Goal: Transaction & Acquisition: Purchase product/service

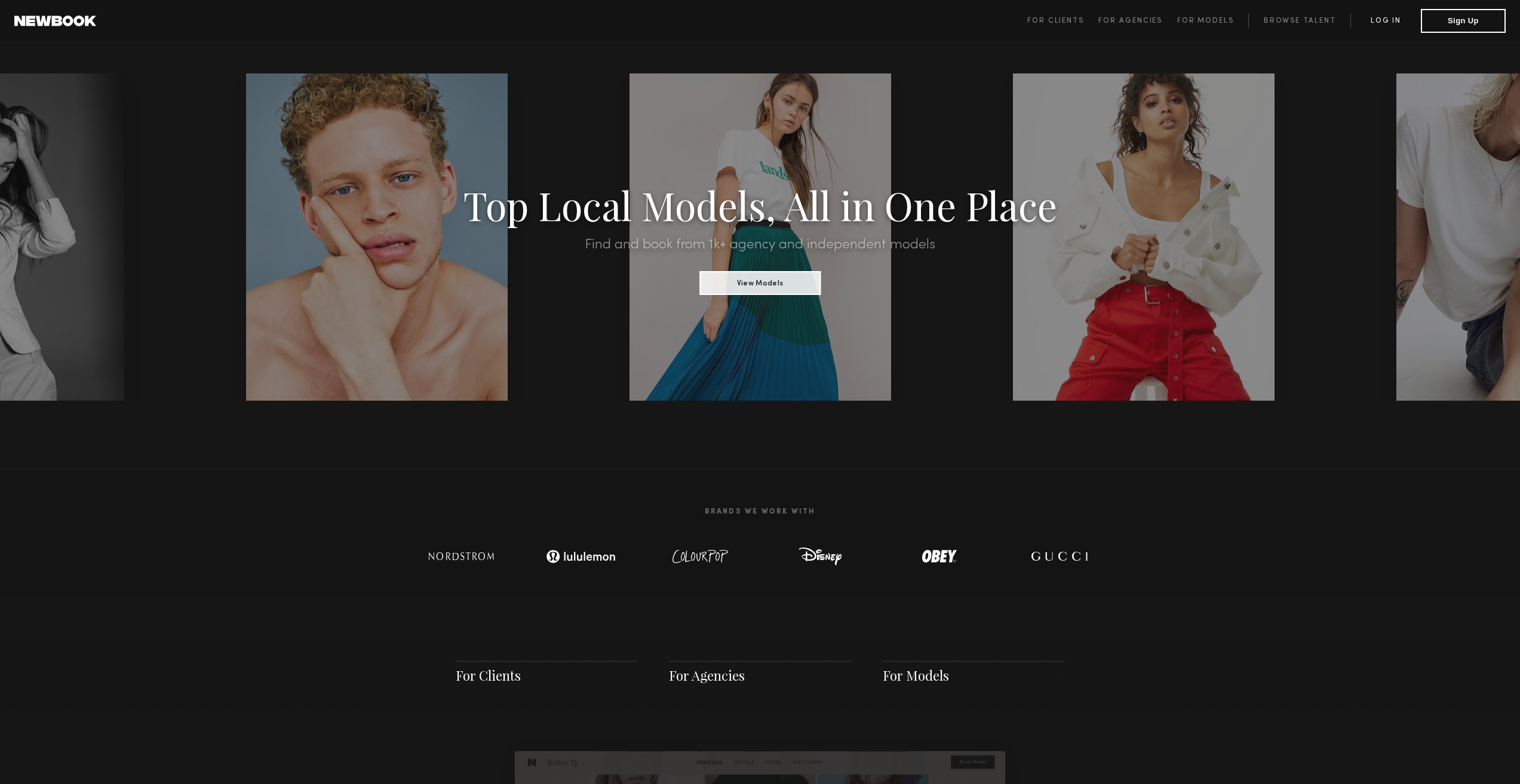
click at [1403, 25] on link "Log in" at bounding box center [1385, 21] width 71 height 14
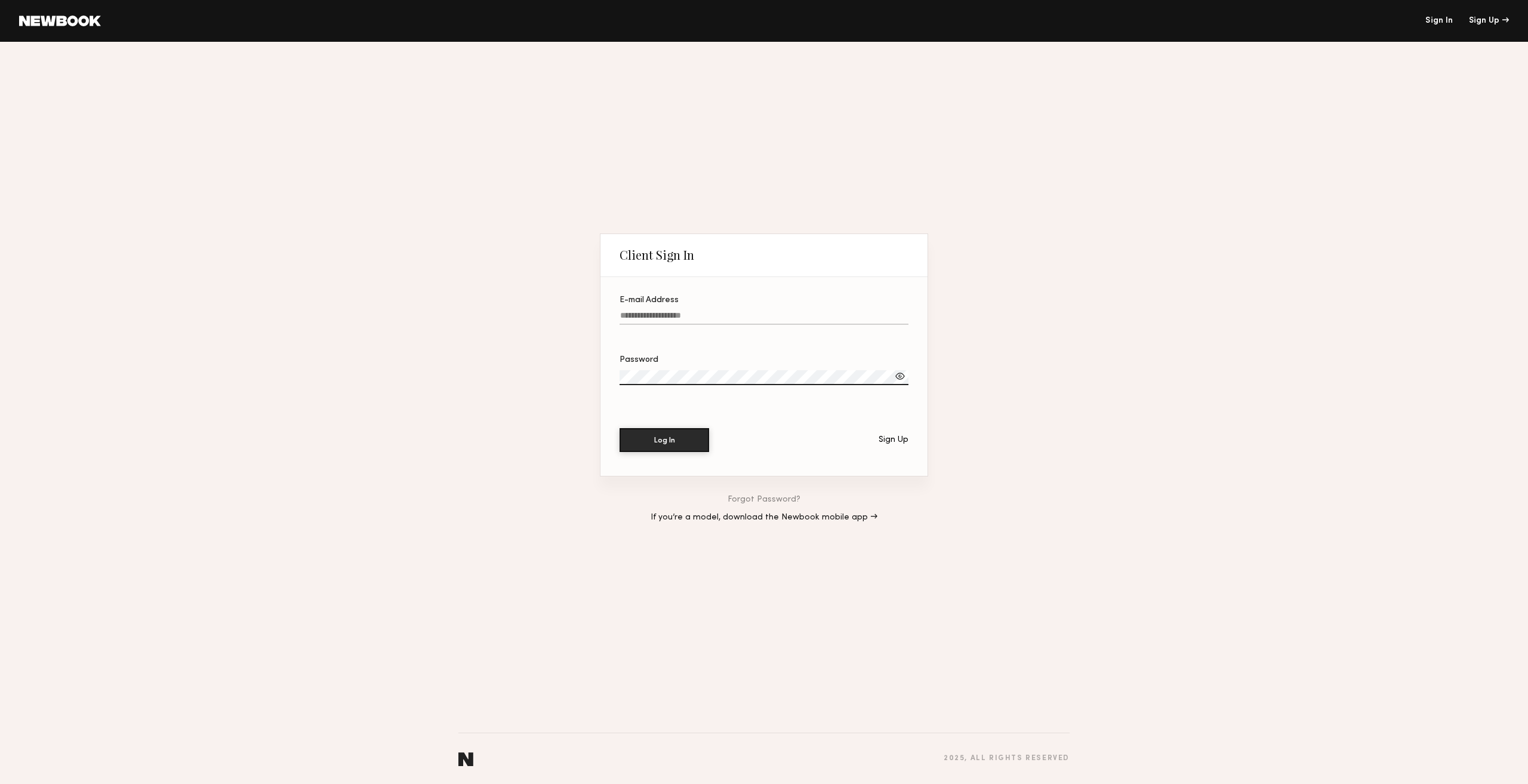
type input "**********"
click at [667, 311] on input "**********" at bounding box center [764, 318] width 289 height 14
click at [733, 444] on div "Log In Sign Up" at bounding box center [764, 439] width 289 height 24
click at [655, 445] on button "Log In" at bounding box center [664, 439] width 89 height 24
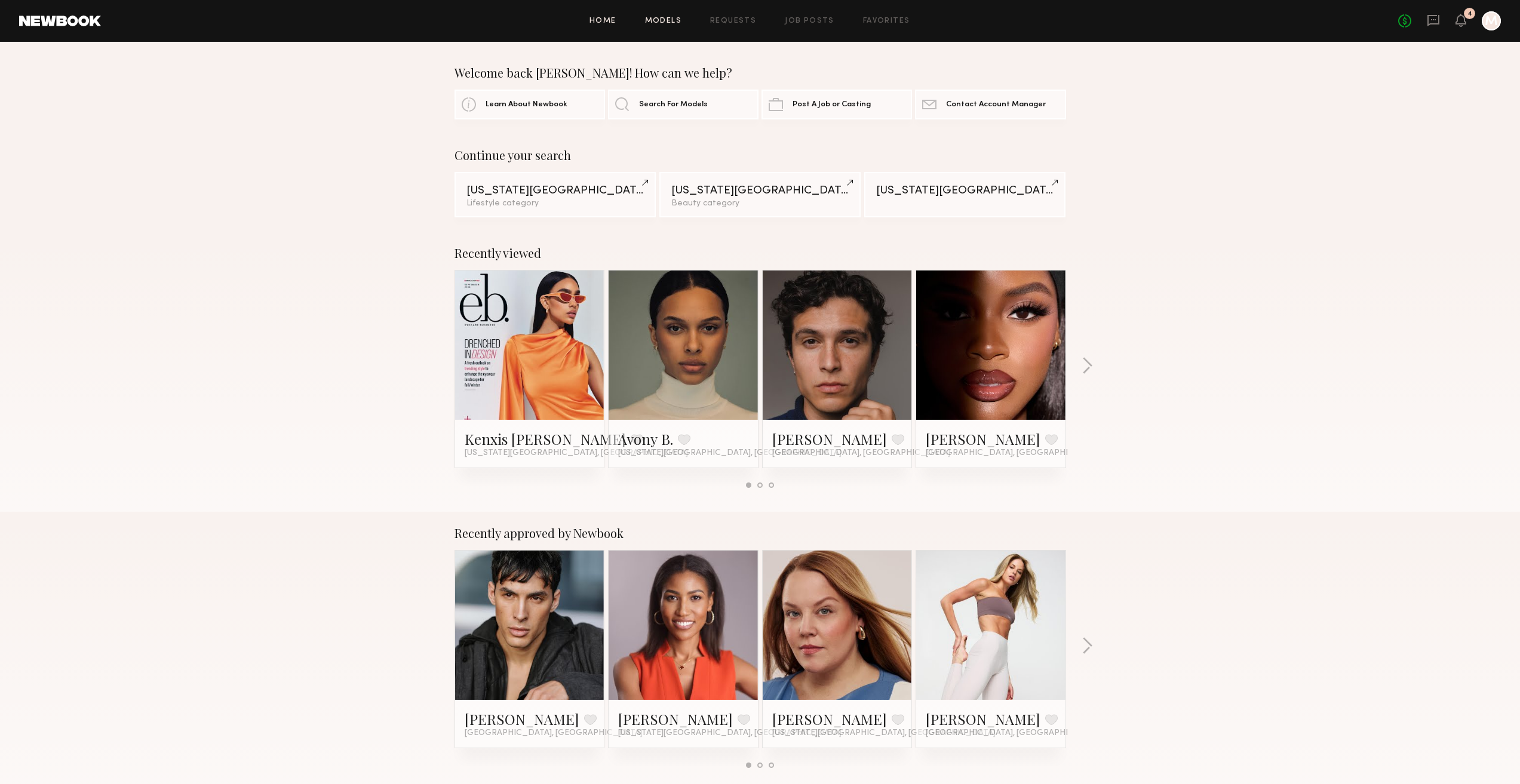
click at [662, 22] on link "Models" at bounding box center [663, 21] width 37 height 8
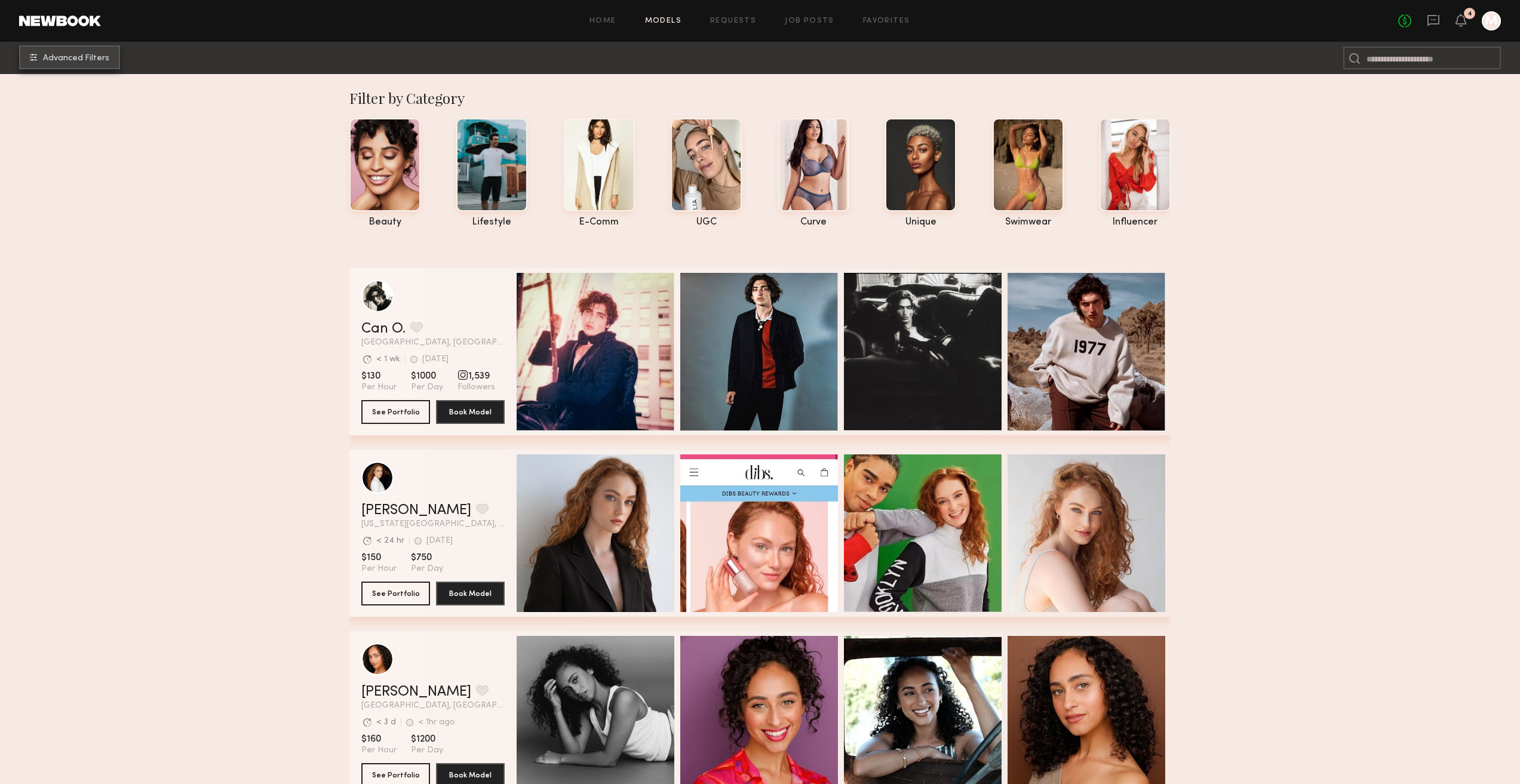
click at [58, 61] on span "Advanced Filters" at bounding box center [76, 58] width 66 height 8
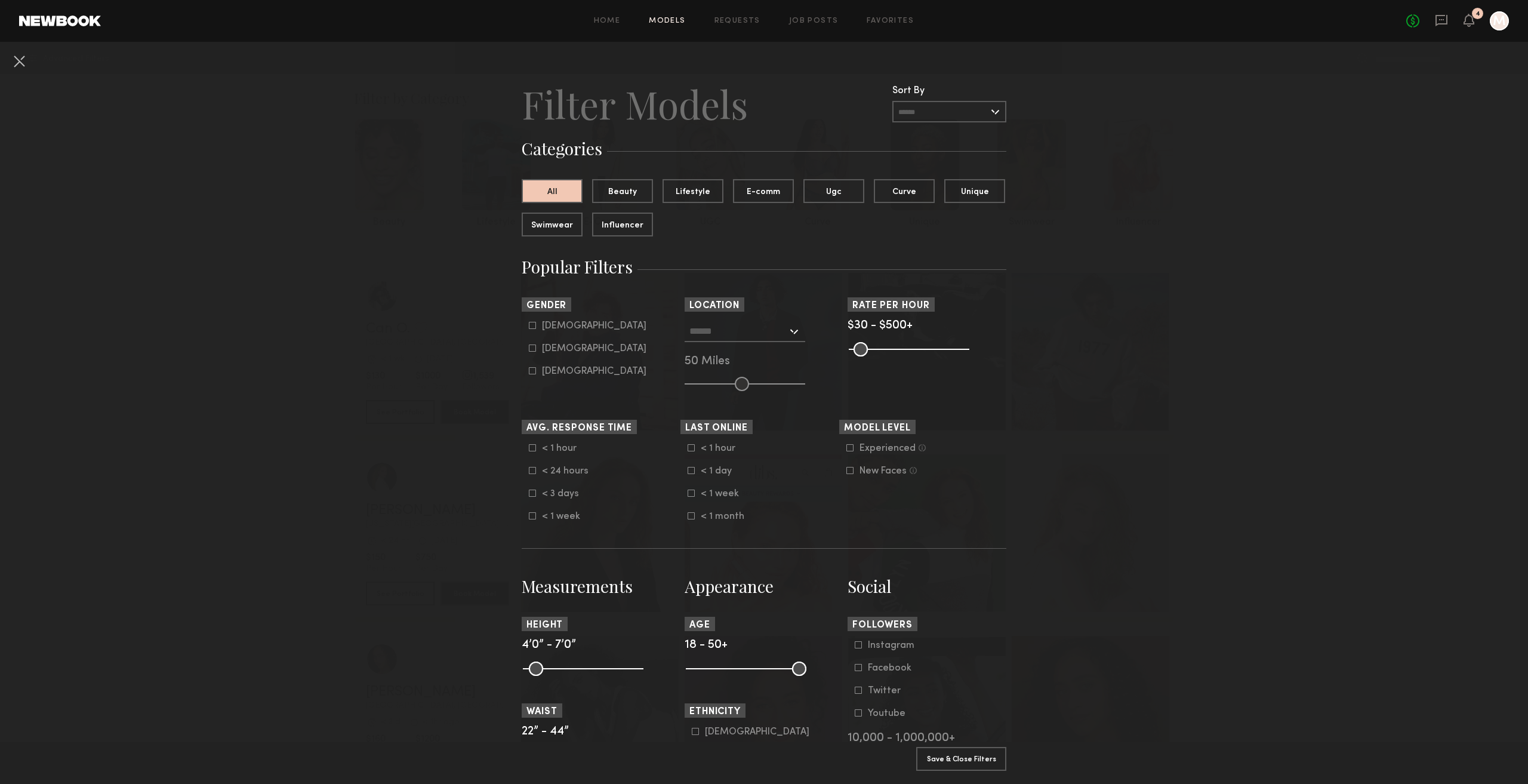
click at [530, 349] on icon at bounding box center [533, 348] width 8 height 8
type input "**"
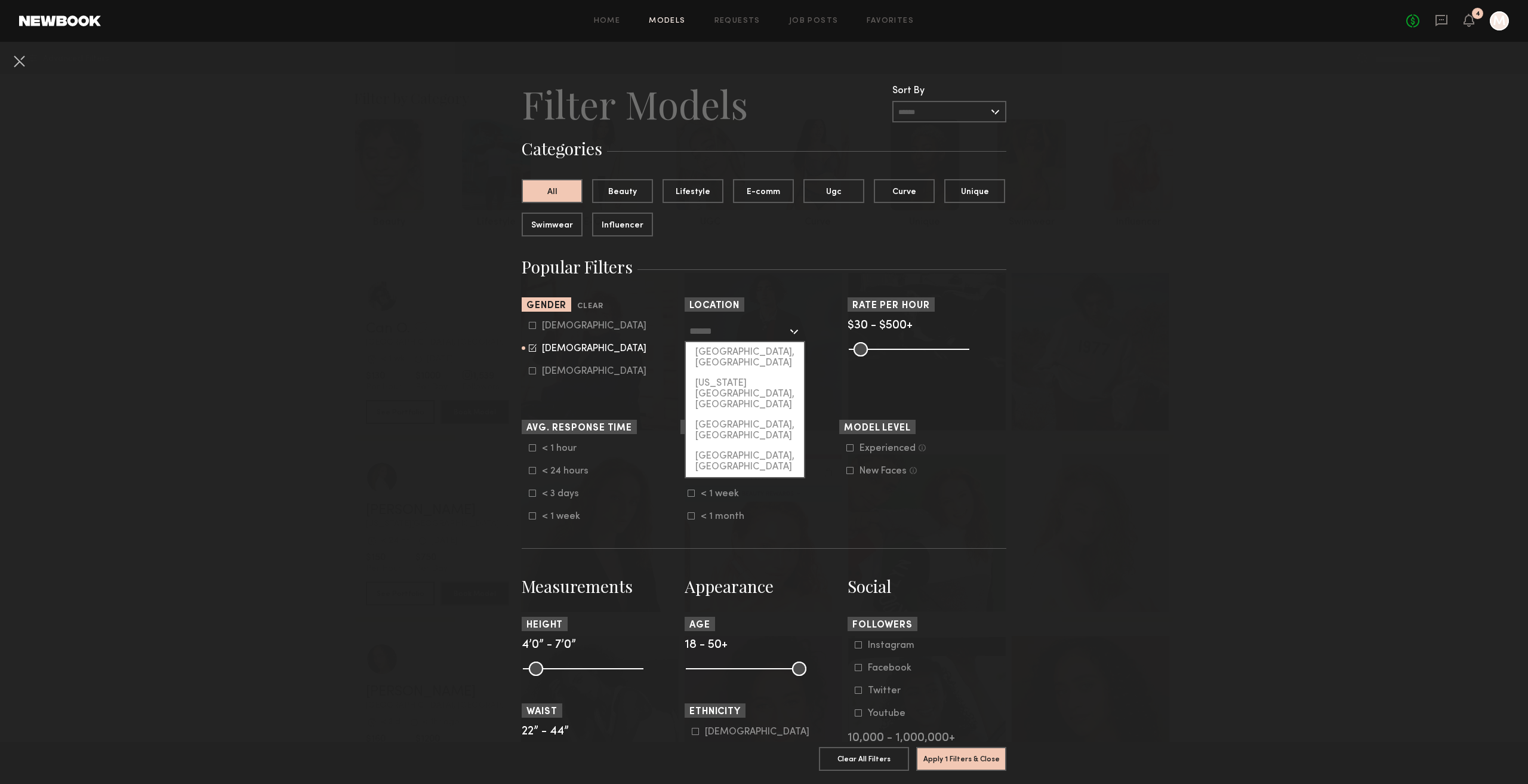
click at [748, 331] on input "text" at bounding box center [738, 331] width 98 height 21
click at [717, 373] on div "[US_STATE][GEOGRAPHIC_DATA], [GEOGRAPHIC_DATA]" at bounding box center [746, 394] width 118 height 41
type input "**********"
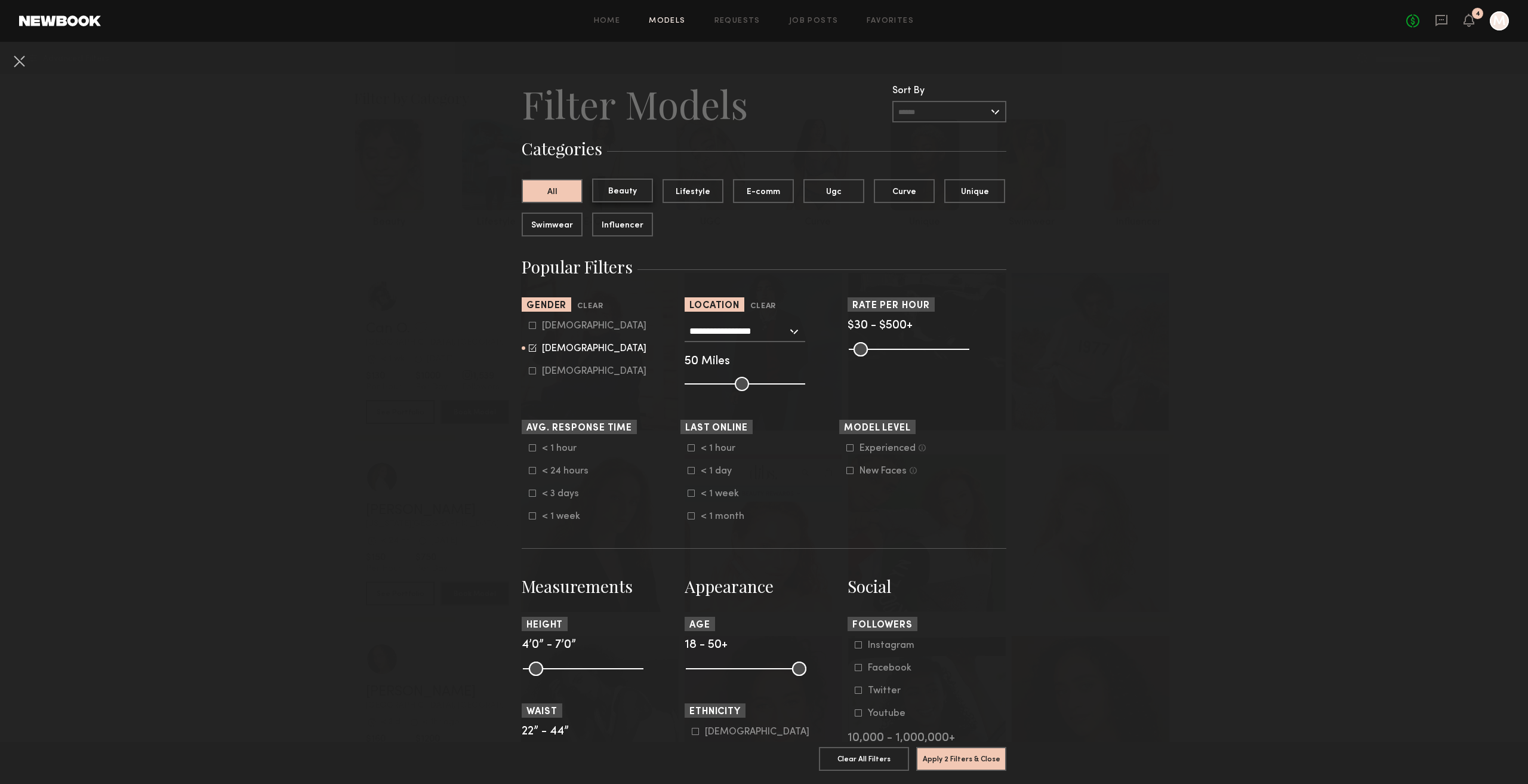
click at [632, 192] on button "Beauty" at bounding box center [622, 190] width 61 height 24
click at [704, 194] on button "Lifestyle" at bounding box center [693, 190] width 61 height 24
click at [585, 184] on div "All Beauty Lifestyle E-comm Ugc Curve Unique Swimwear Influencer" at bounding box center [769, 212] width 495 height 67
click at [599, 194] on button "Beauty" at bounding box center [622, 190] width 61 height 24
click at [689, 192] on button "Lifestyle" at bounding box center [693, 190] width 61 height 24
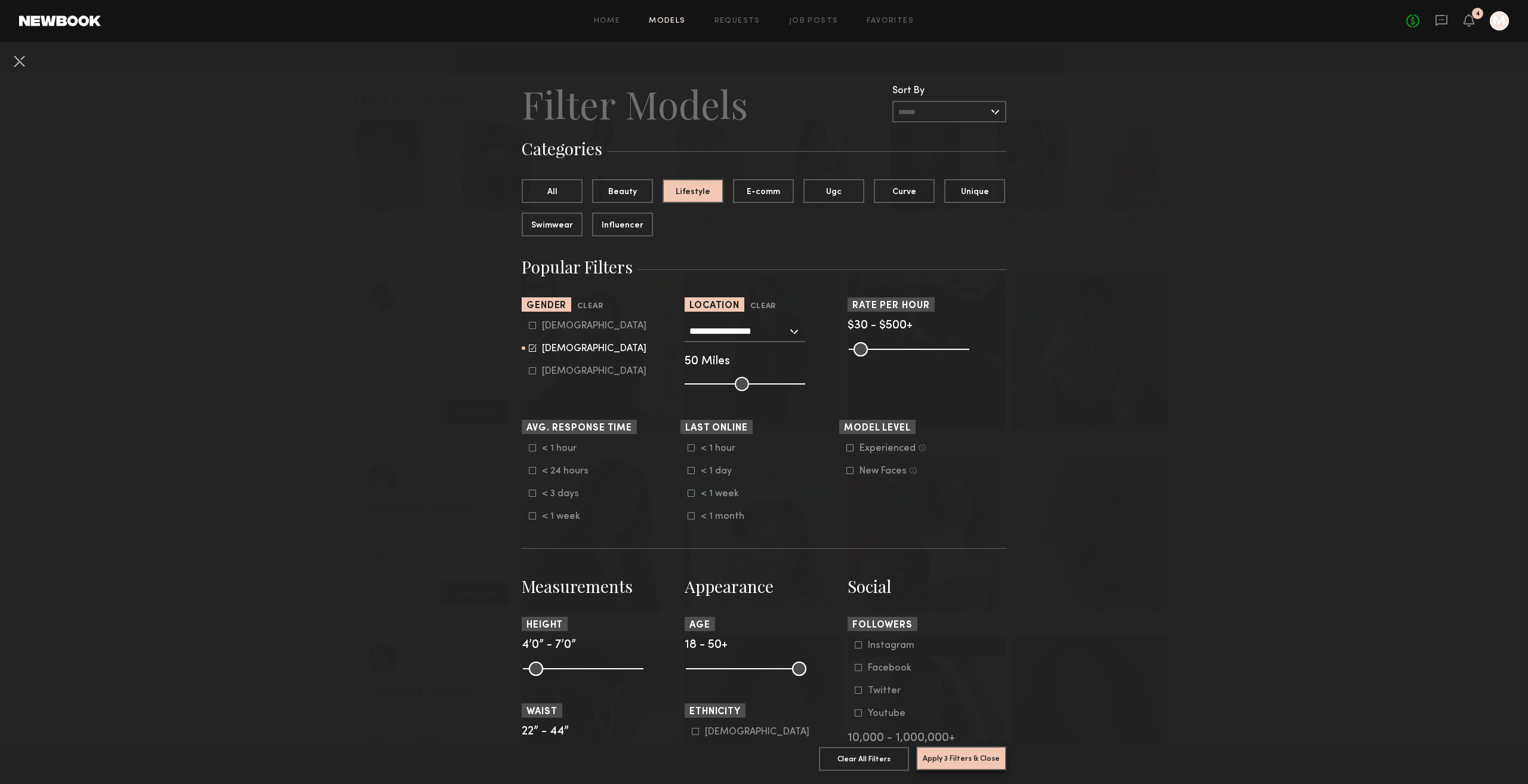
click at [953, 756] on button "Apply 3 Filters & Close" at bounding box center [962, 758] width 90 height 24
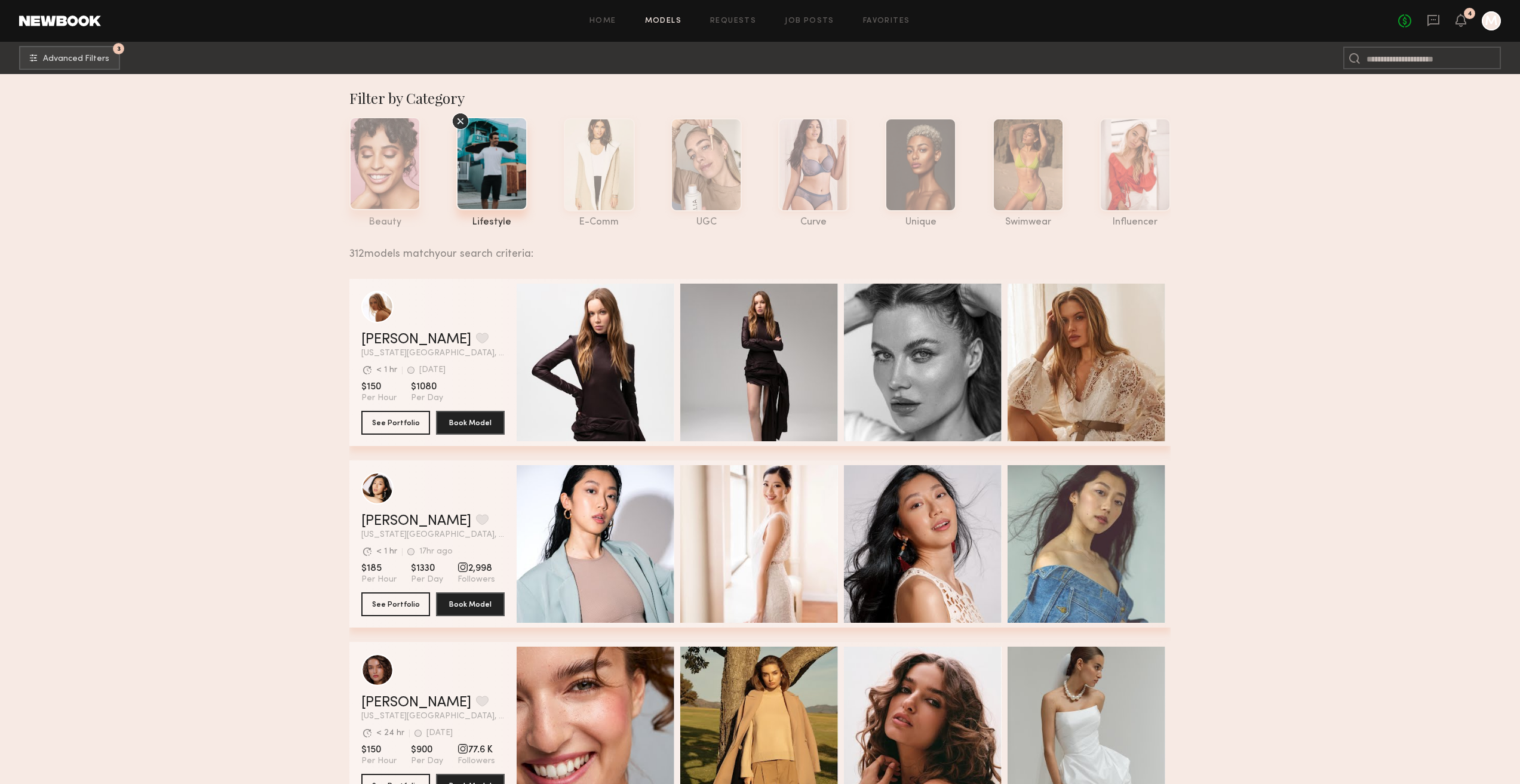
click at [380, 184] on div at bounding box center [385, 163] width 71 height 93
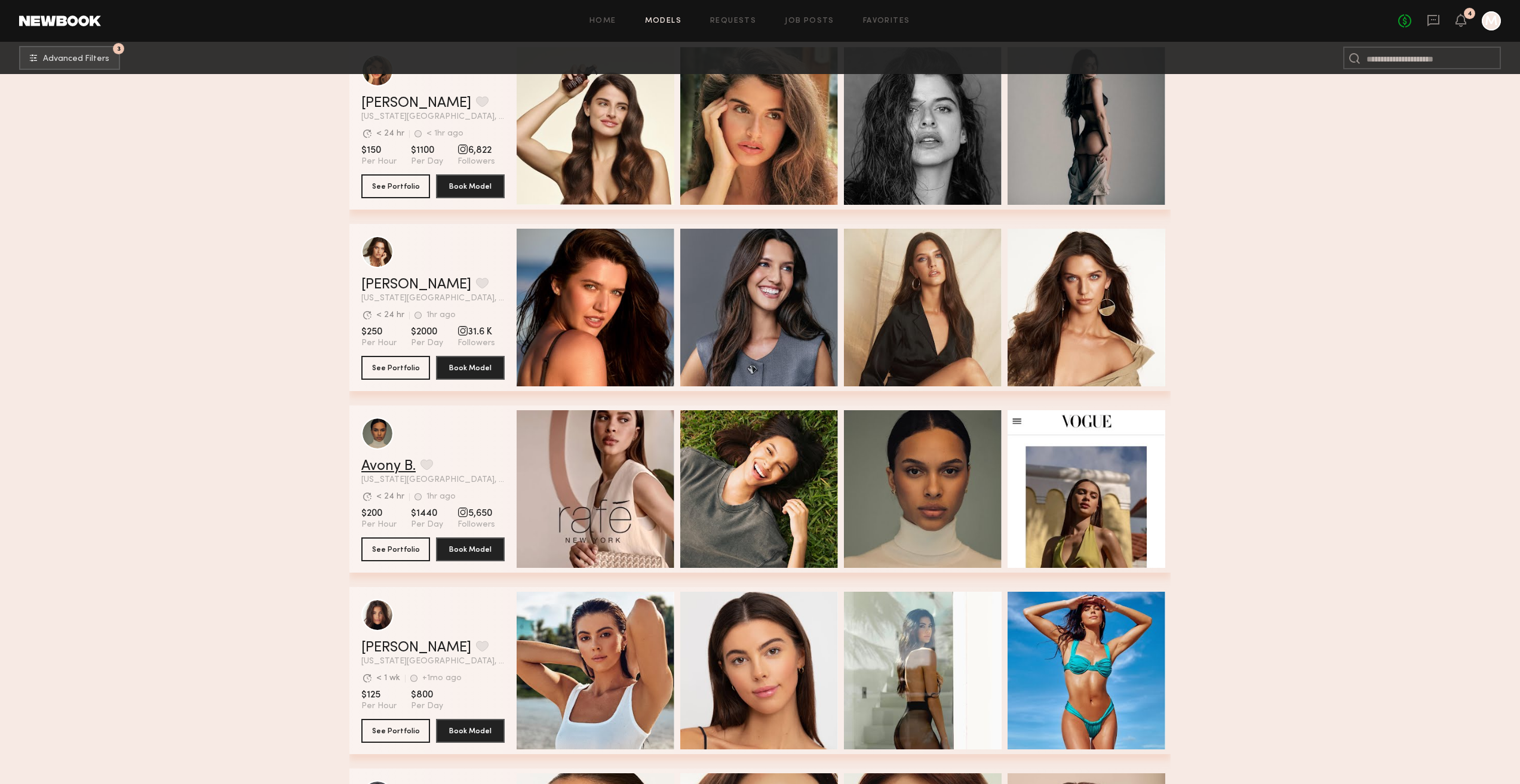
scroll to position [656, 0]
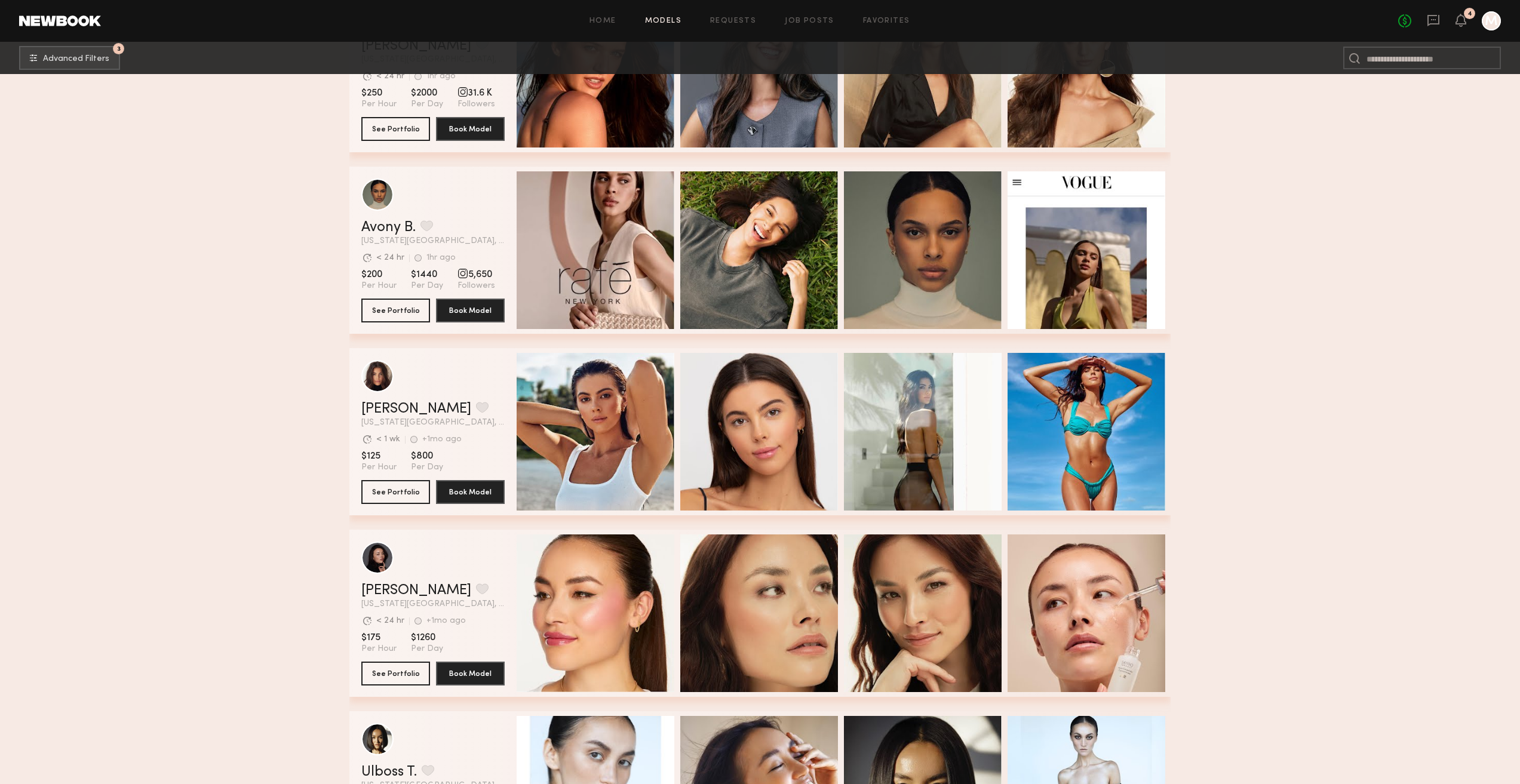
drag, startPoint x: 404, startPoint y: 410, endPoint x: 297, endPoint y: 454, distance: 115.7
click at [297, 454] on section "Filter by Category beauty lifestyle e-comm UGC curve unique swimwear influencer…" at bounding box center [760, 608] width 1520 height 2382
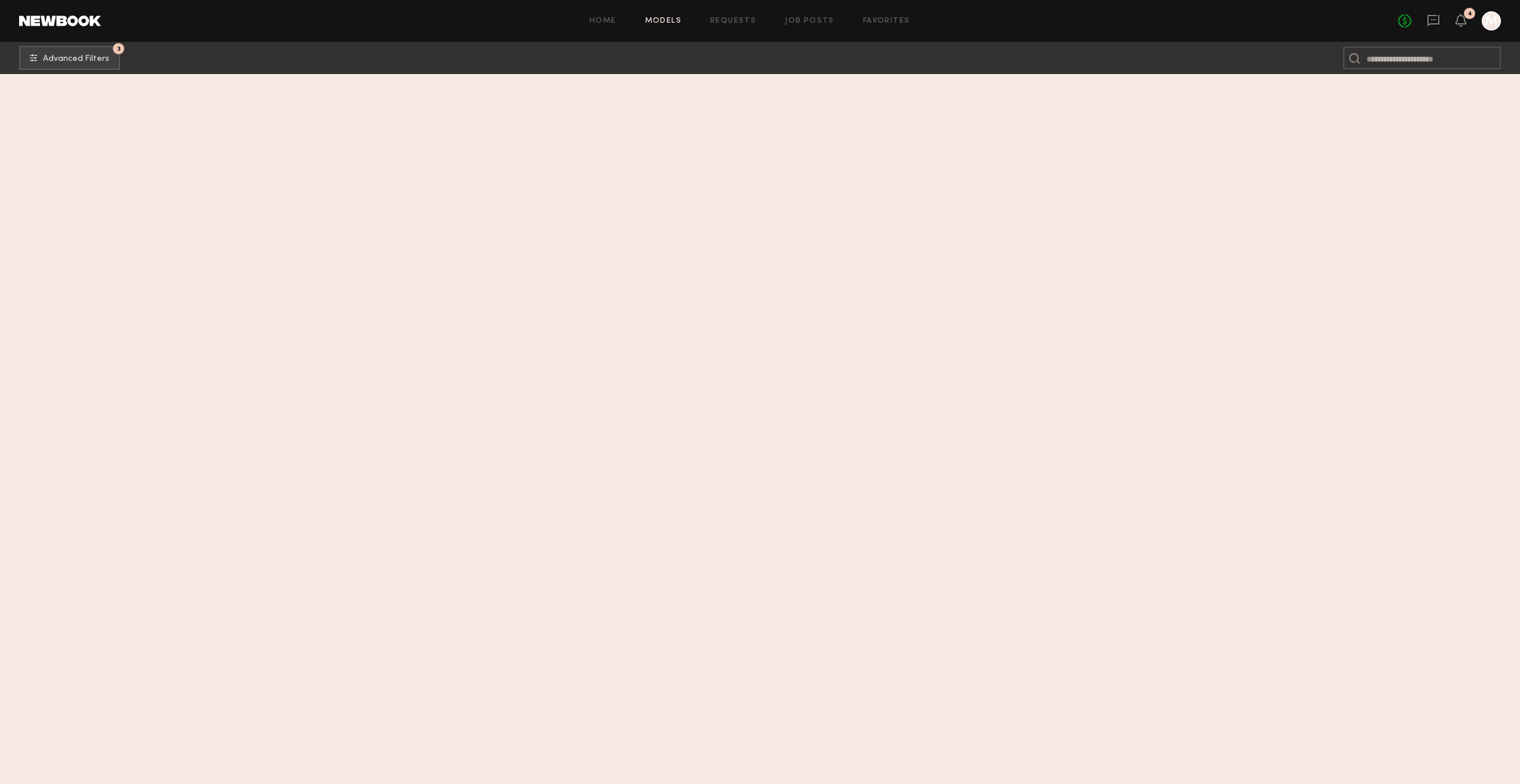
scroll to position [0, 0]
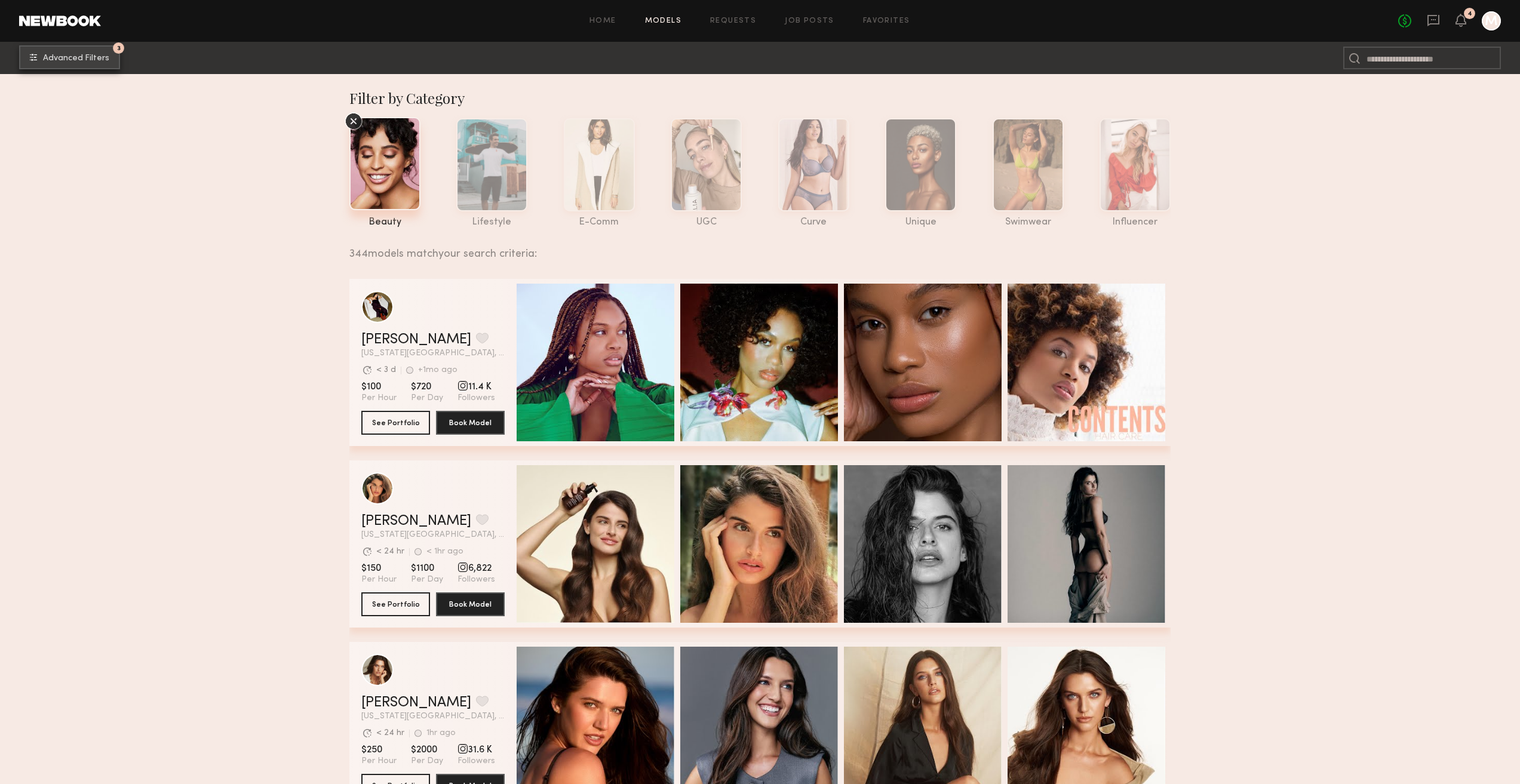
click at [83, 61] on span "Advanced Filters" at bounding box center [76, 58] width 66 height 8
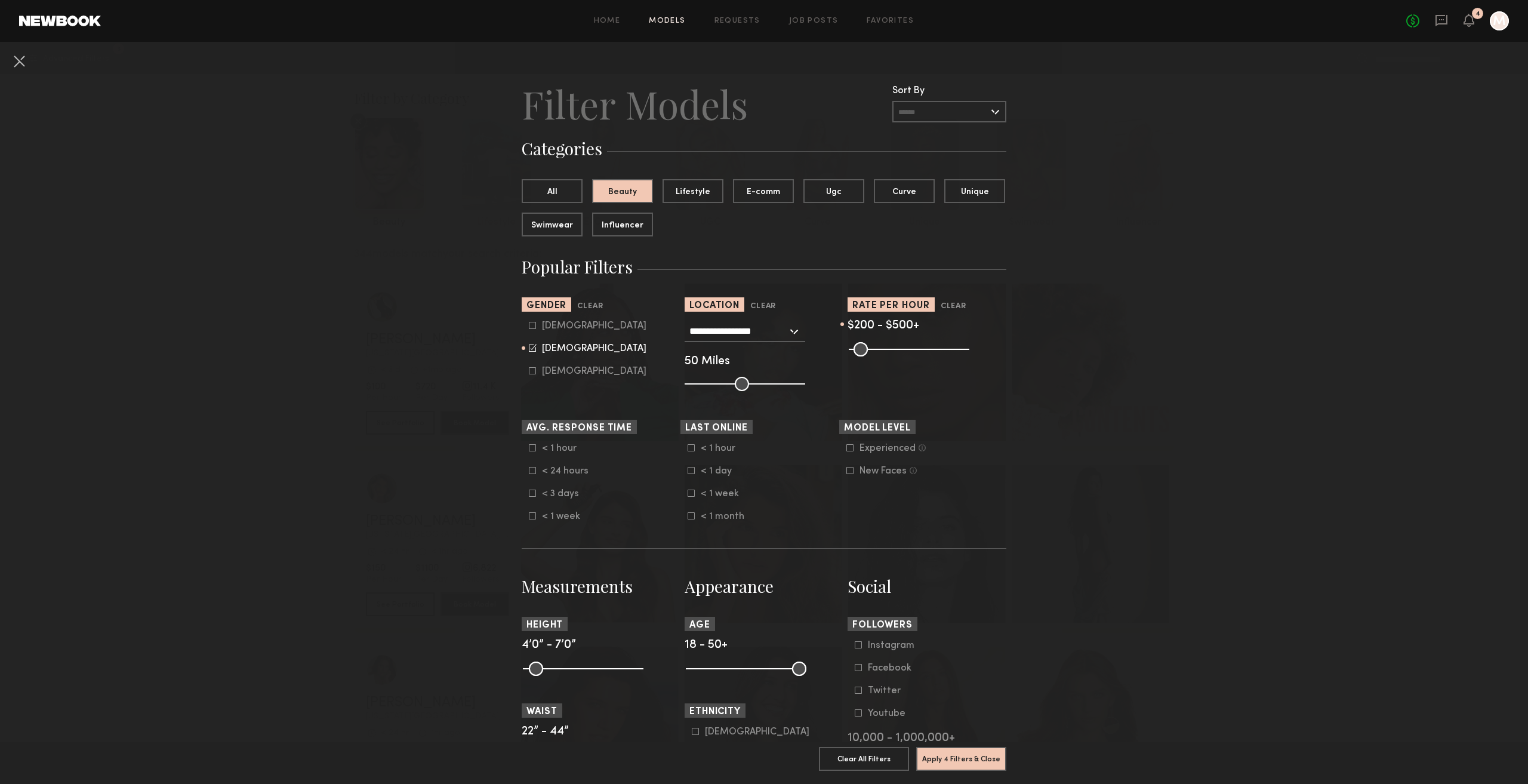
drag, startPoint x: 851, startPoint y: 348, endPoint x: 890, endPoint y: 358, distance: 40.3
type input "***"
click at [890, 356] on input "range" at bounding box center [909, 349] width 120 height 14
click at [956, 758] on button "Apply 4 Filters & Close" at bounding box center [962, 758] width 90 height 24
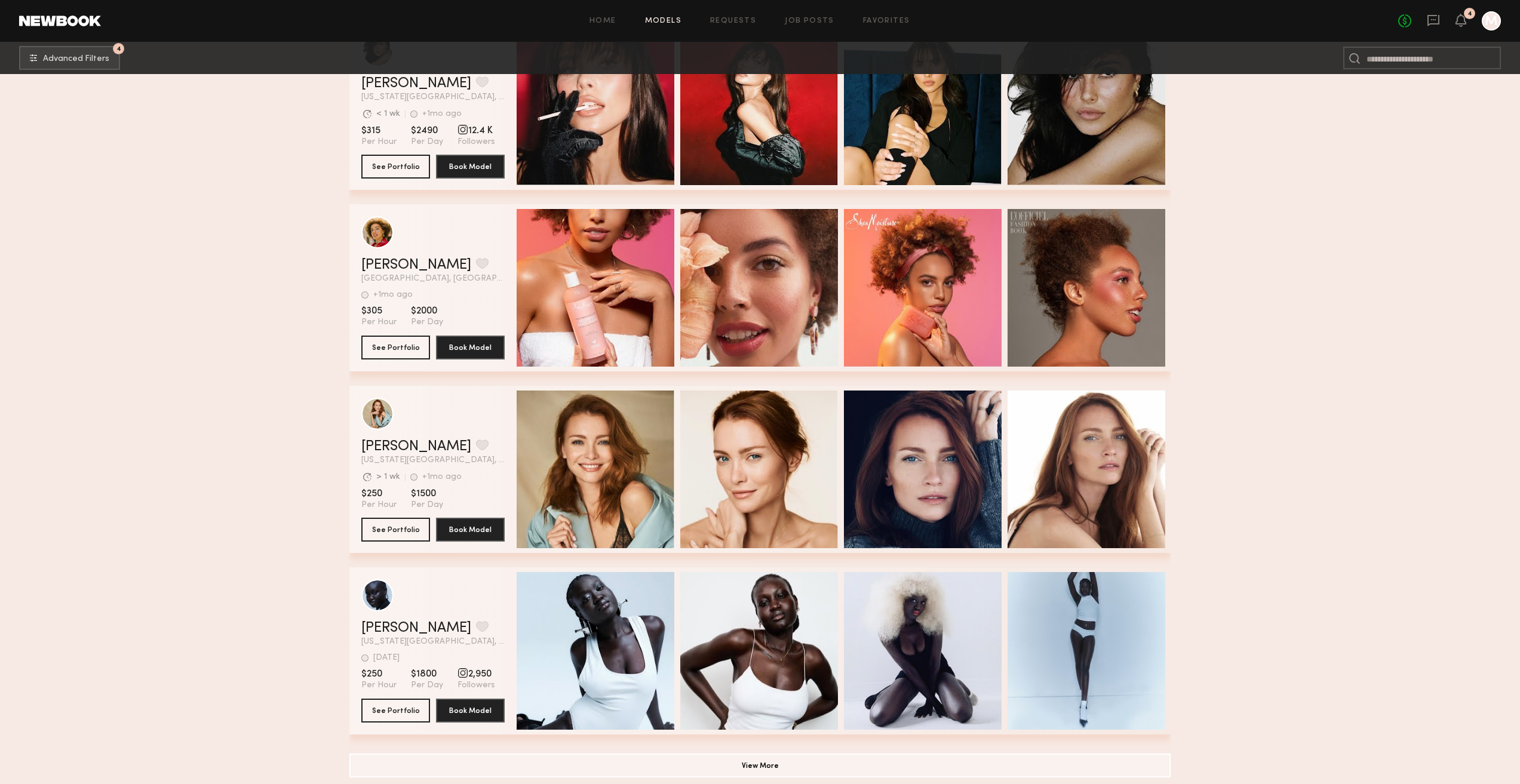
scroll to position [12607, 0]
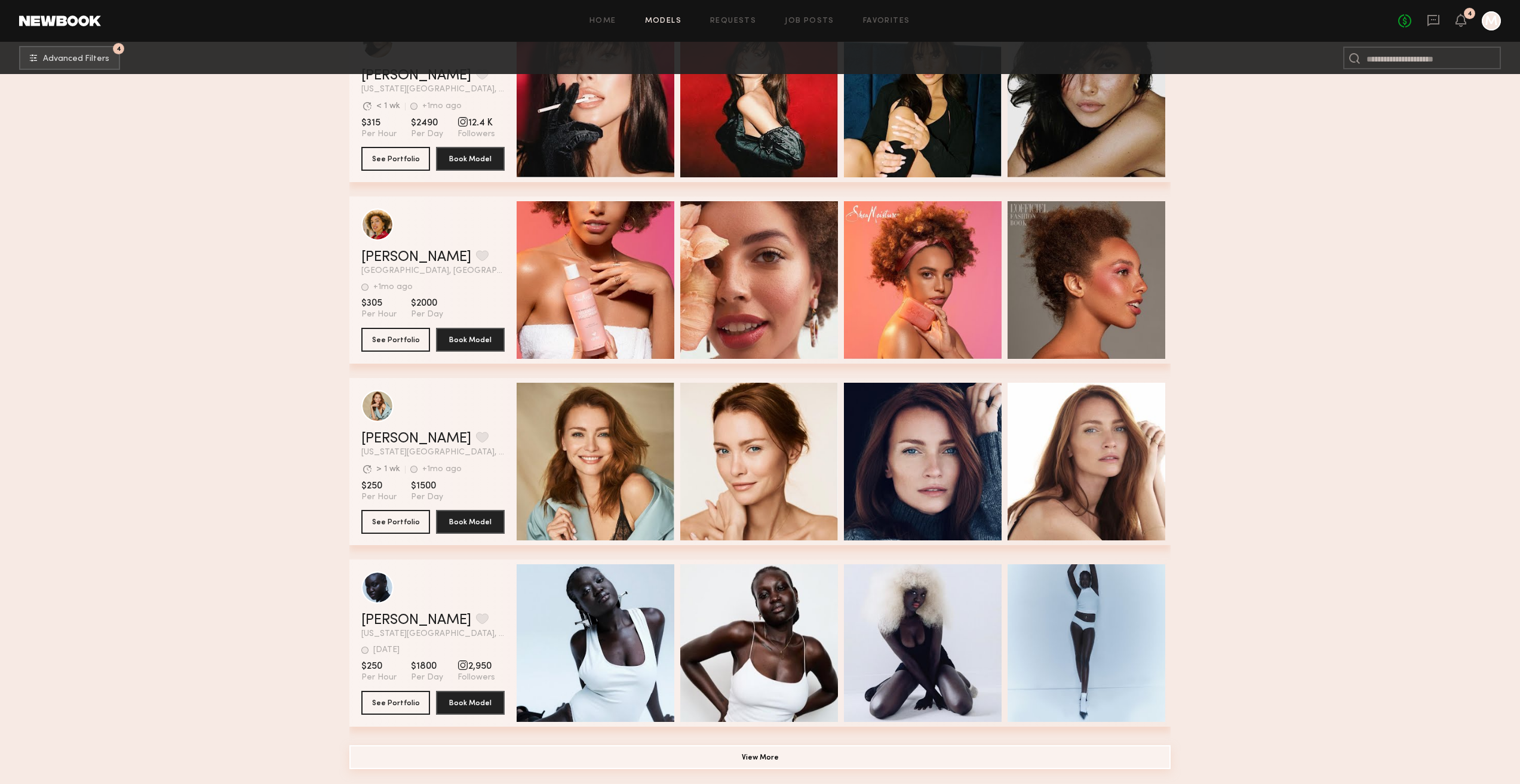
click at [755, 760] on button "View More" at bounding box center [759, 756] width 821 height 24
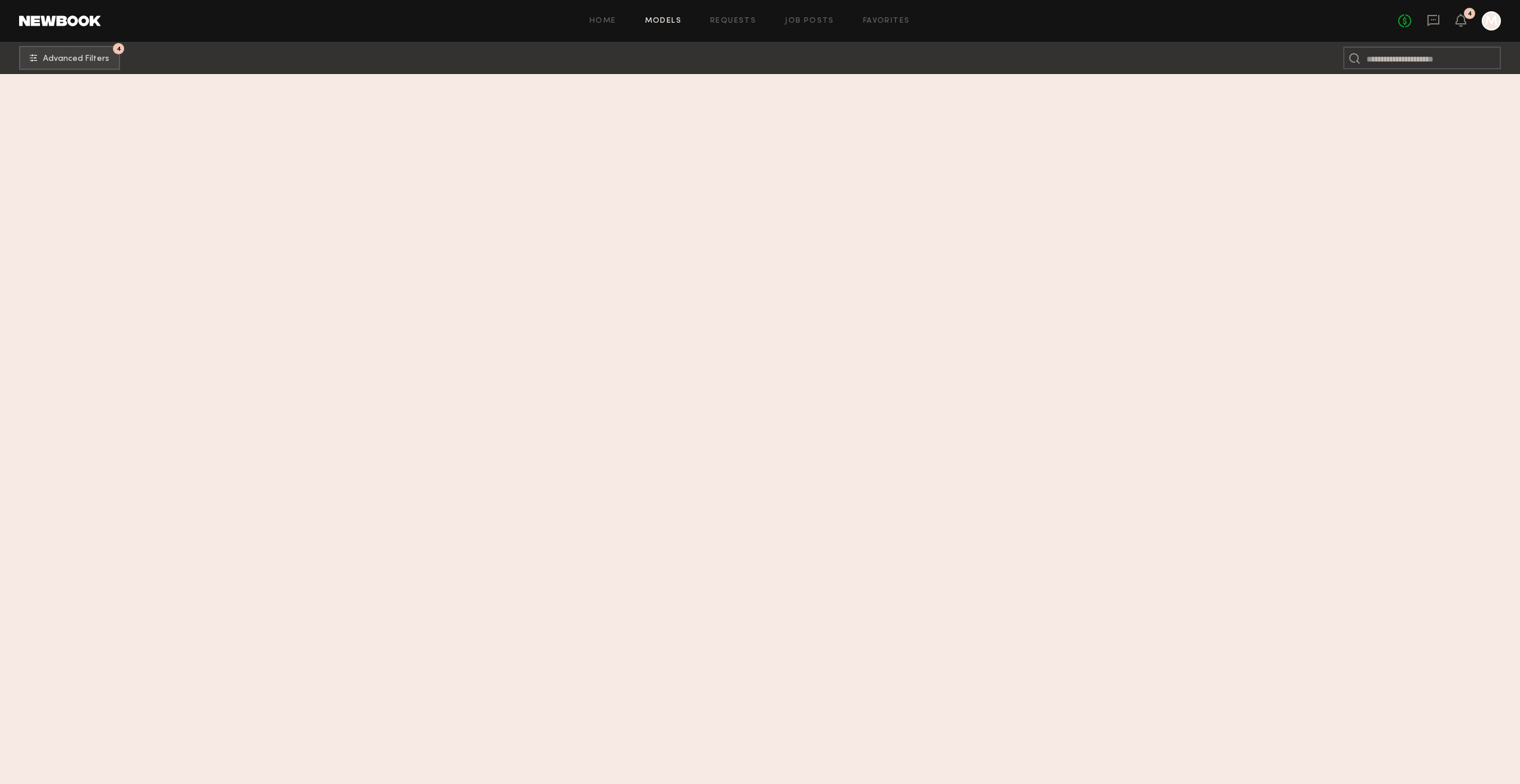
scroll to position [0, 0]
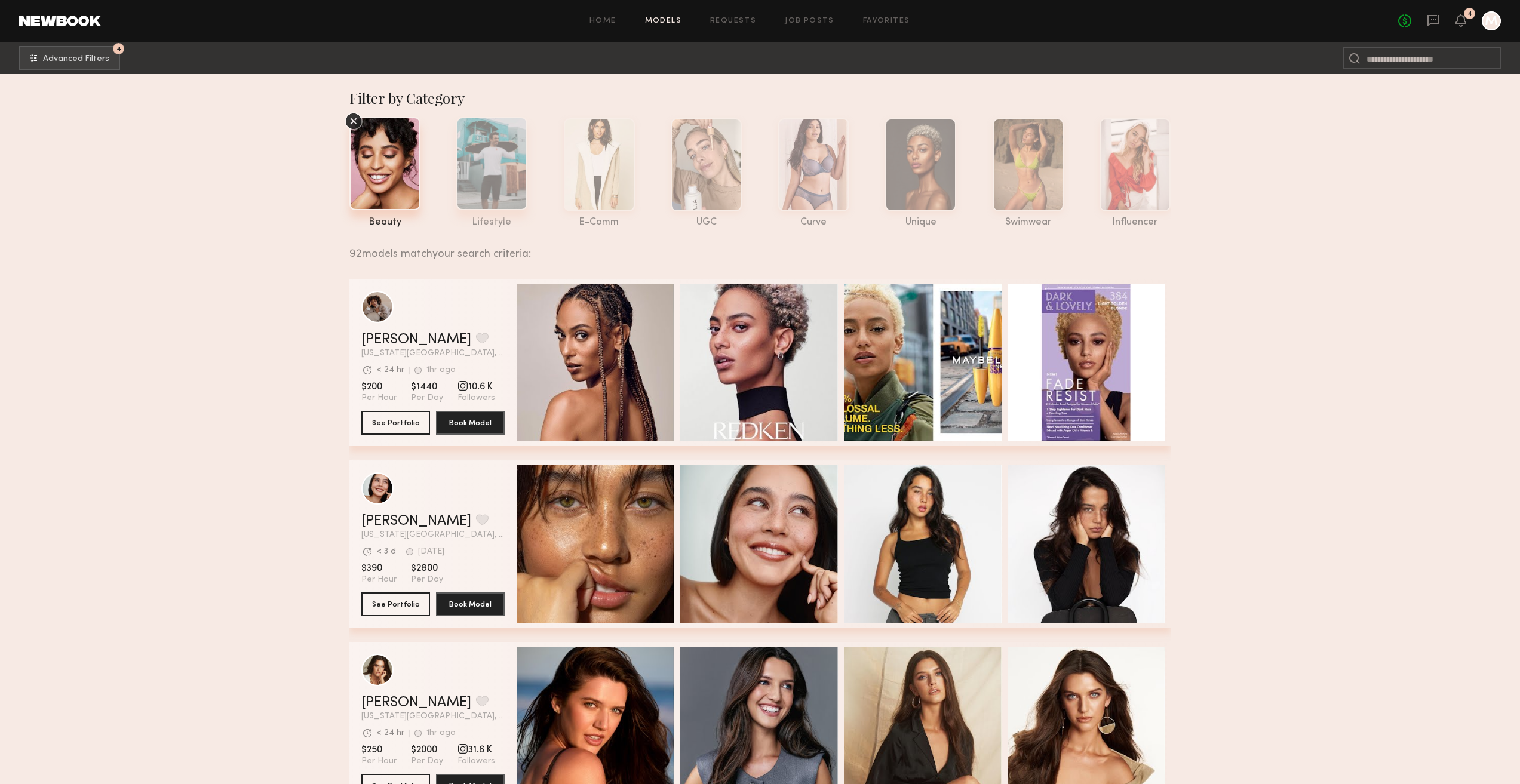
click at [505, 165] on div at bounding box center [492, 163] width 71 height 93
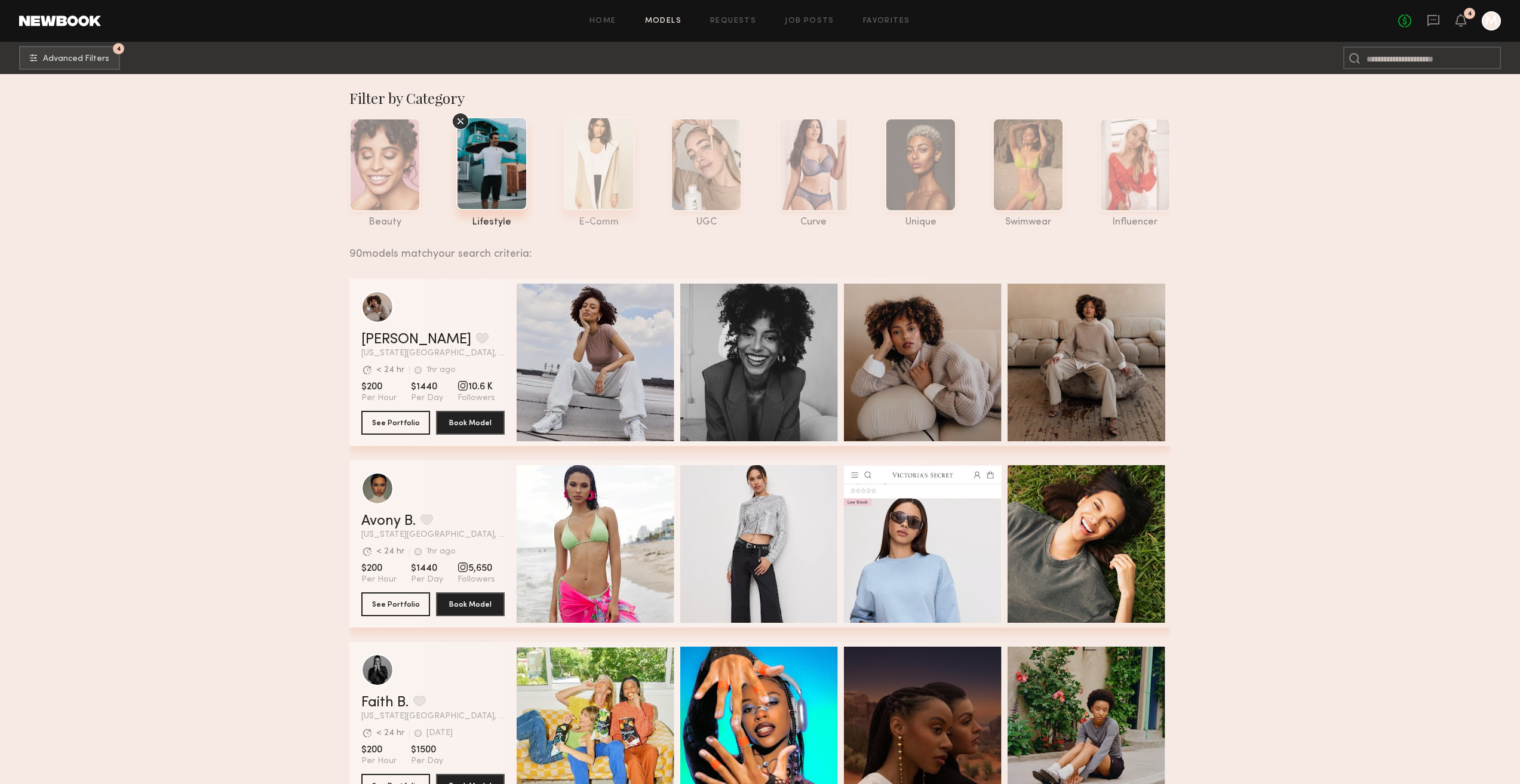
click at [625, 171] on div at bounding box center [599, 163] width 71 height 93
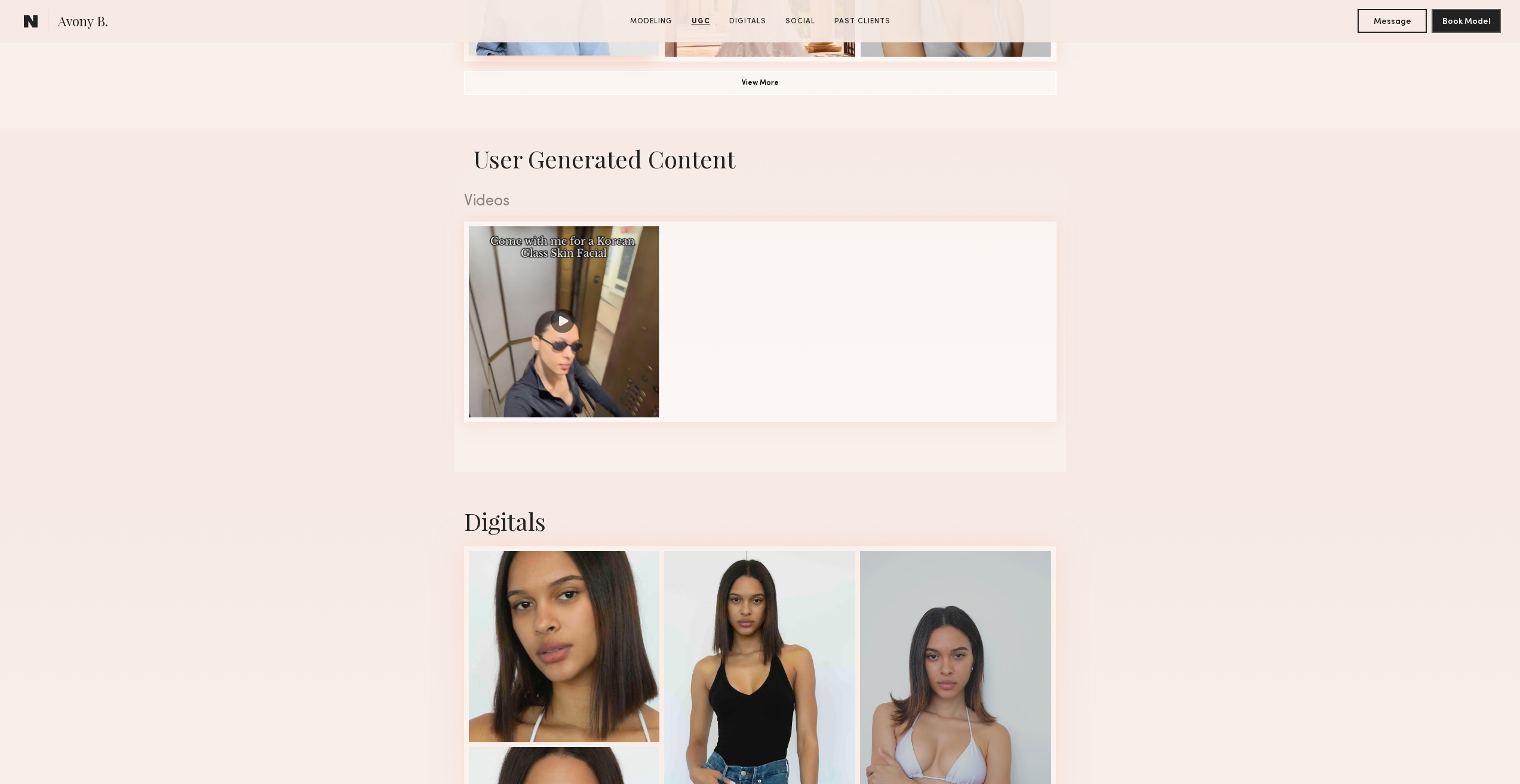
scroll to position [895, 0]
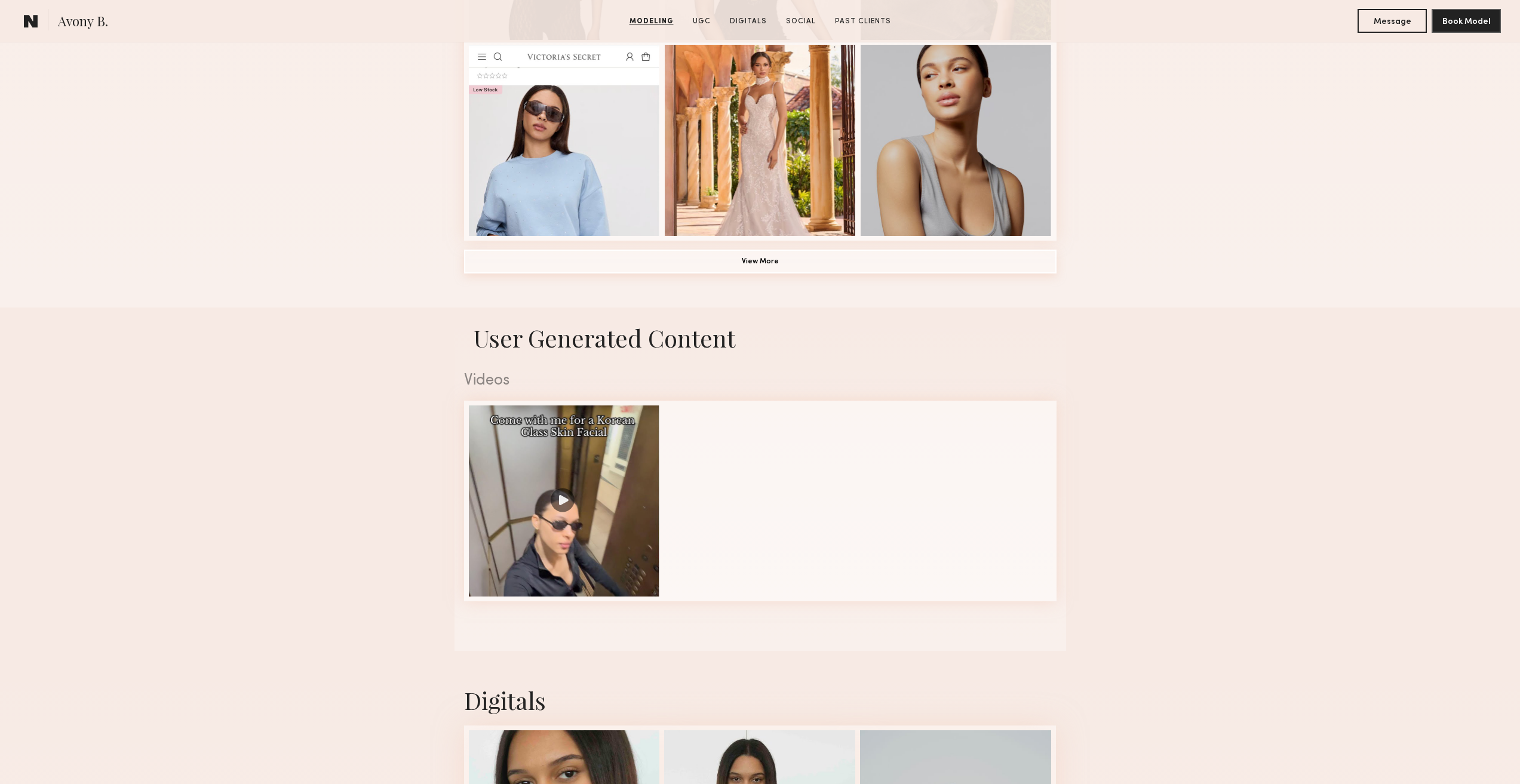
click at [768, 269] on button "View More" at bounding box center [760, 260] width 593 height 24
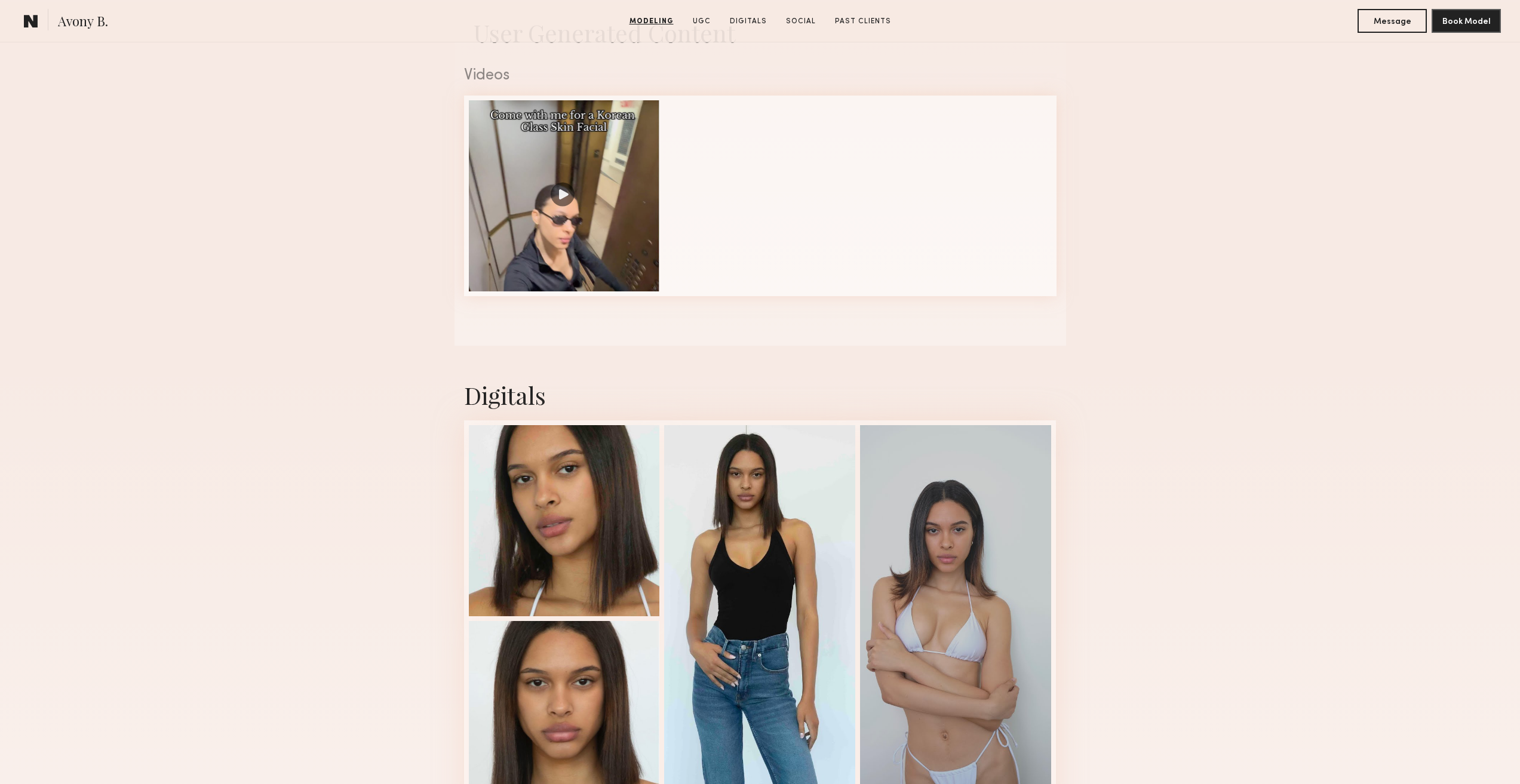
scroll to position [2149, 0]
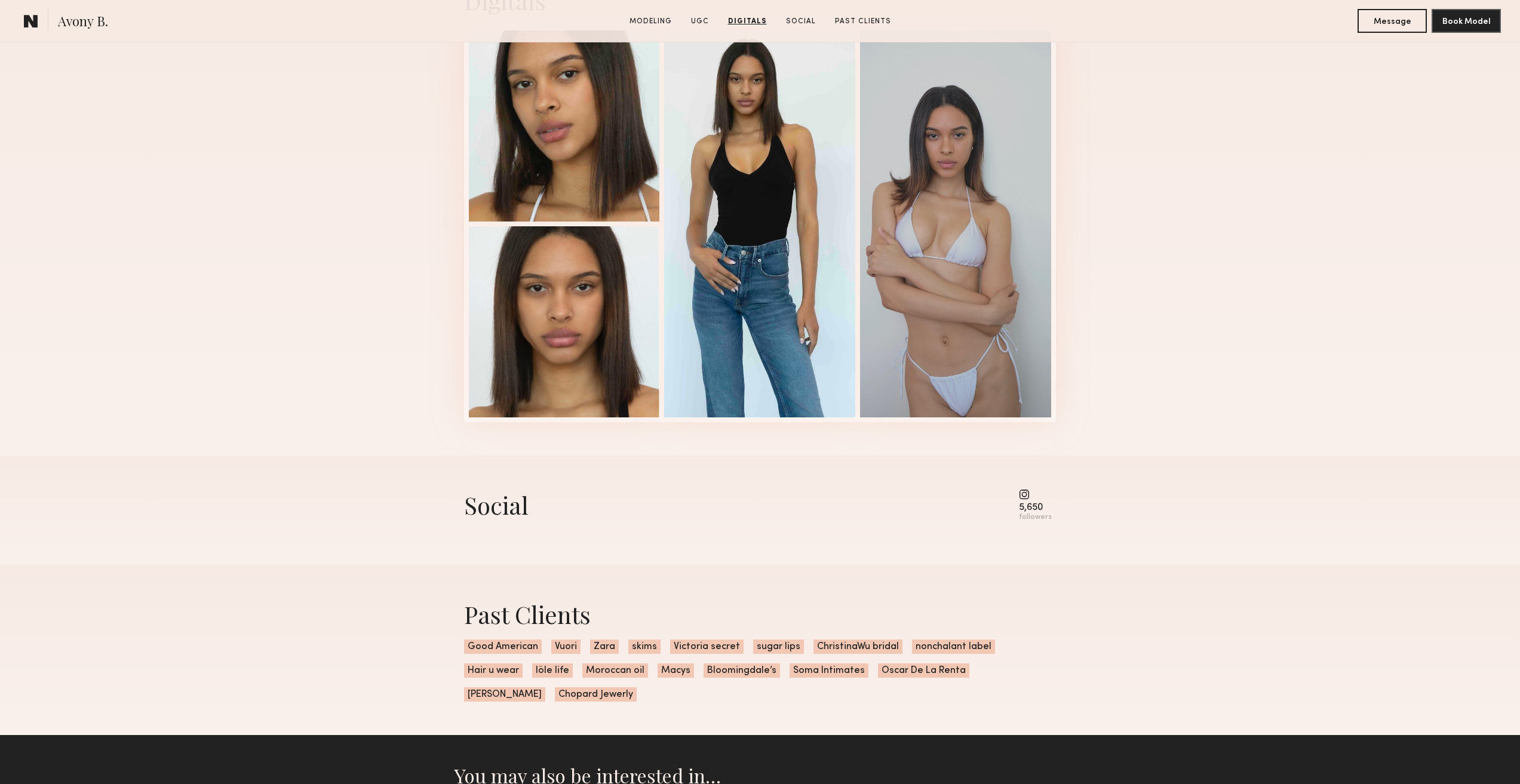
click at [1023, 499] on common-icon at bounding box center [1035, 494] width 33 height 10
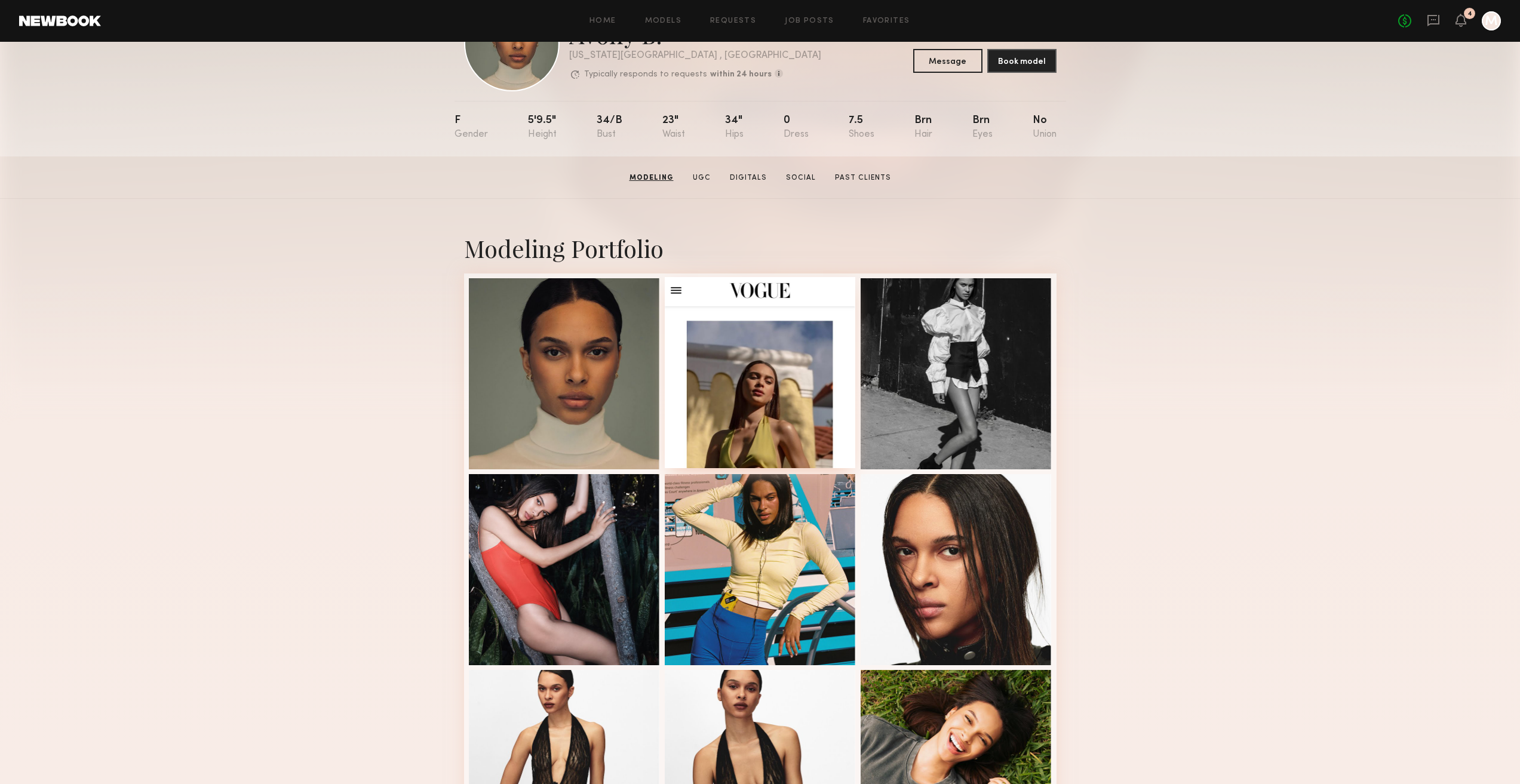
scroll to position [0, 0]
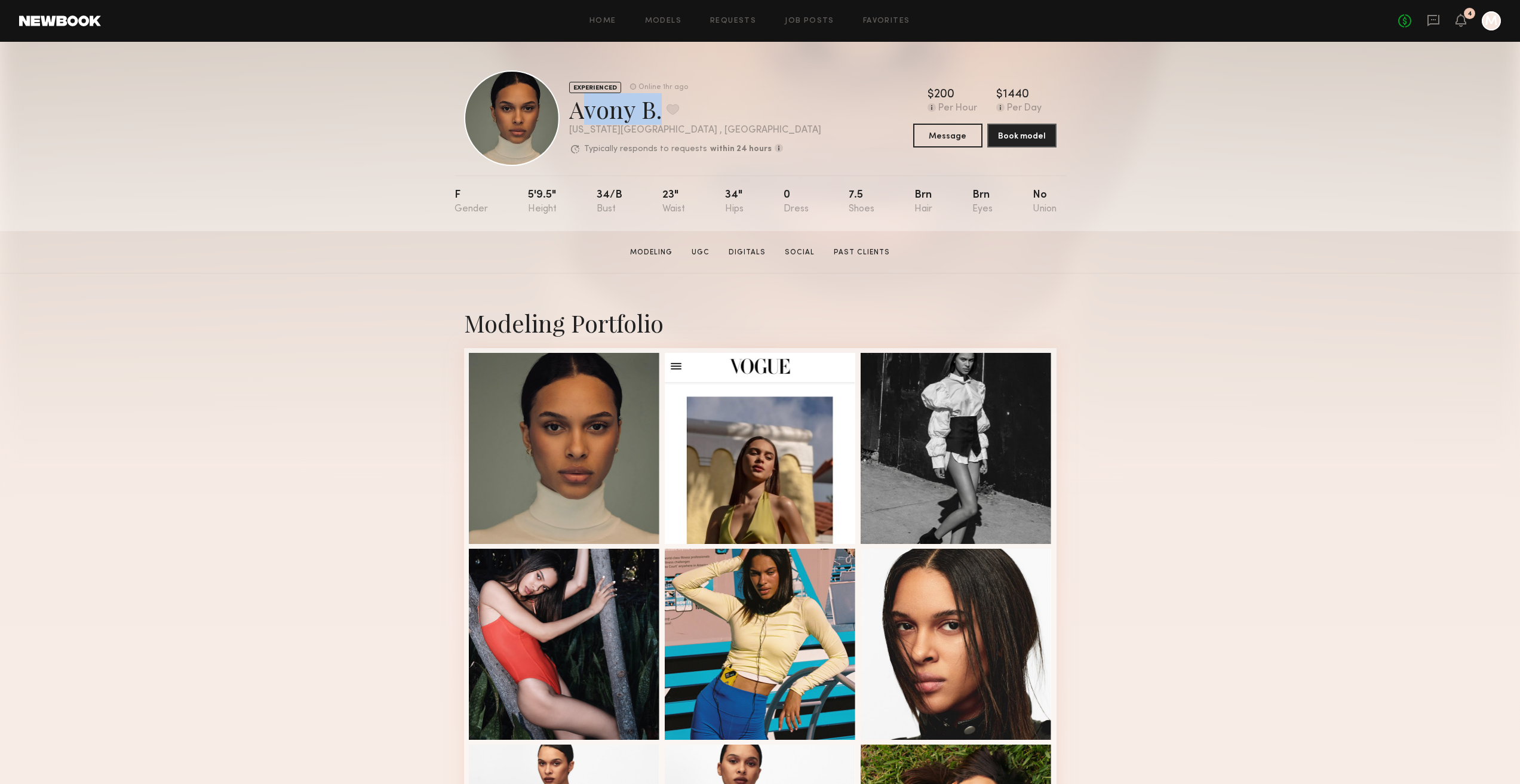
drag, startPoint x: 570, startPoint y: 109, endPoint x: 657, endPoint y: 107, distance: 87.0
click at [657, 107] on div "Avony B. Favorite" at bounding box center [695, 109] width 252 height 32
copy div "Avony B"
click at [1002, 94] on div "$ Typical rate set by model. Can vary by project & usage." at bounding box center [999, 95] width 7 height 12
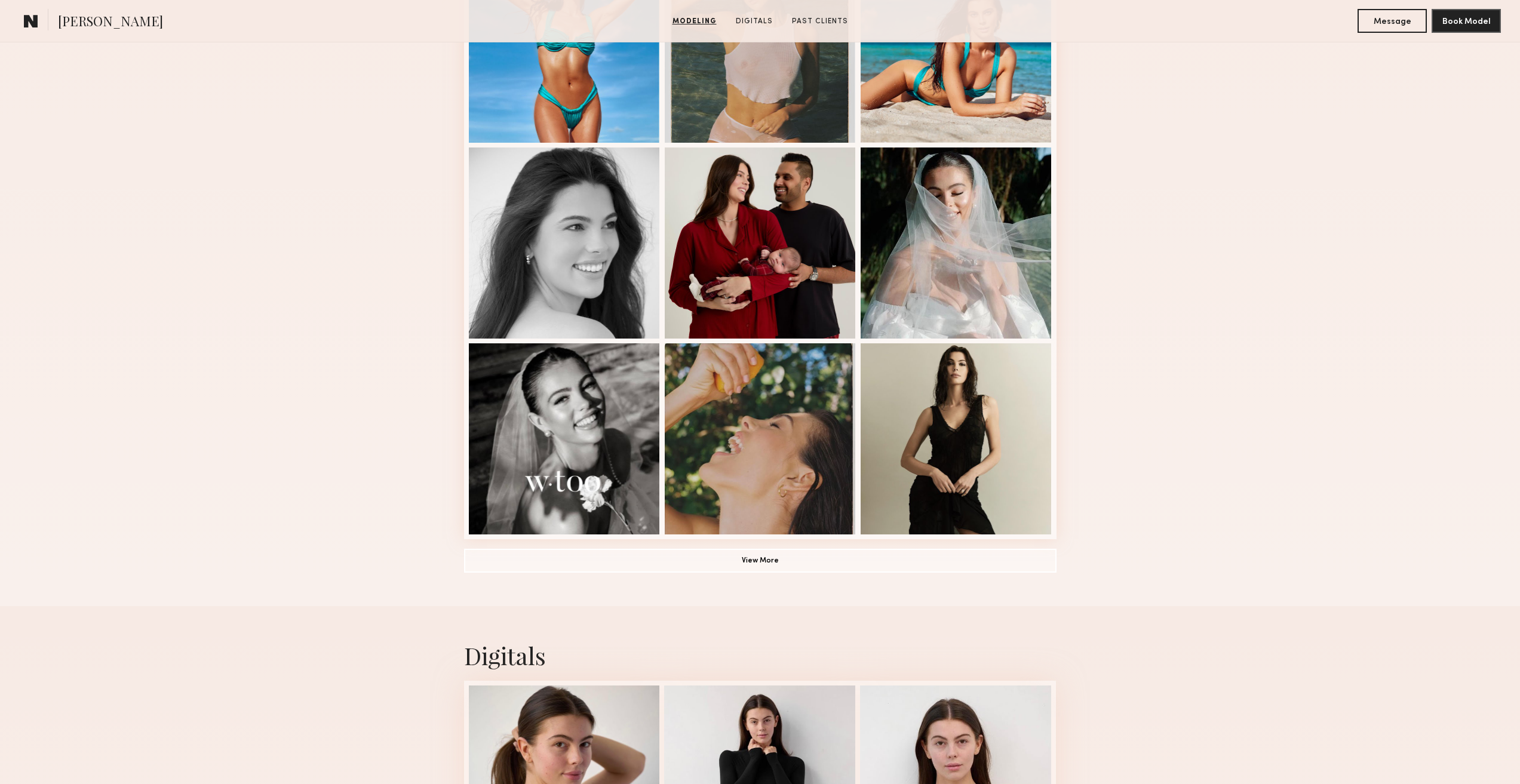
scroll to position [1014, 0]
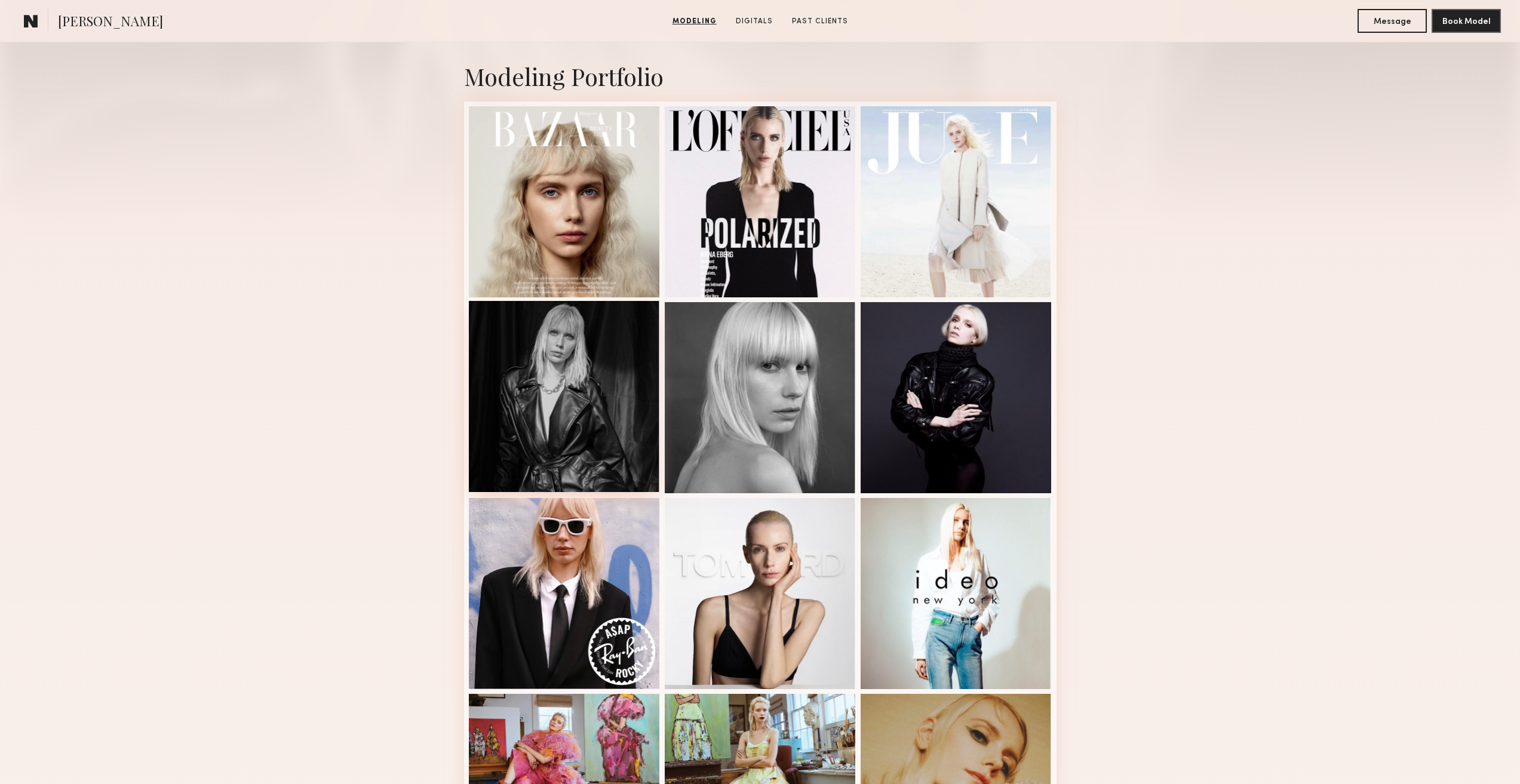
scroll to position [239, 0]
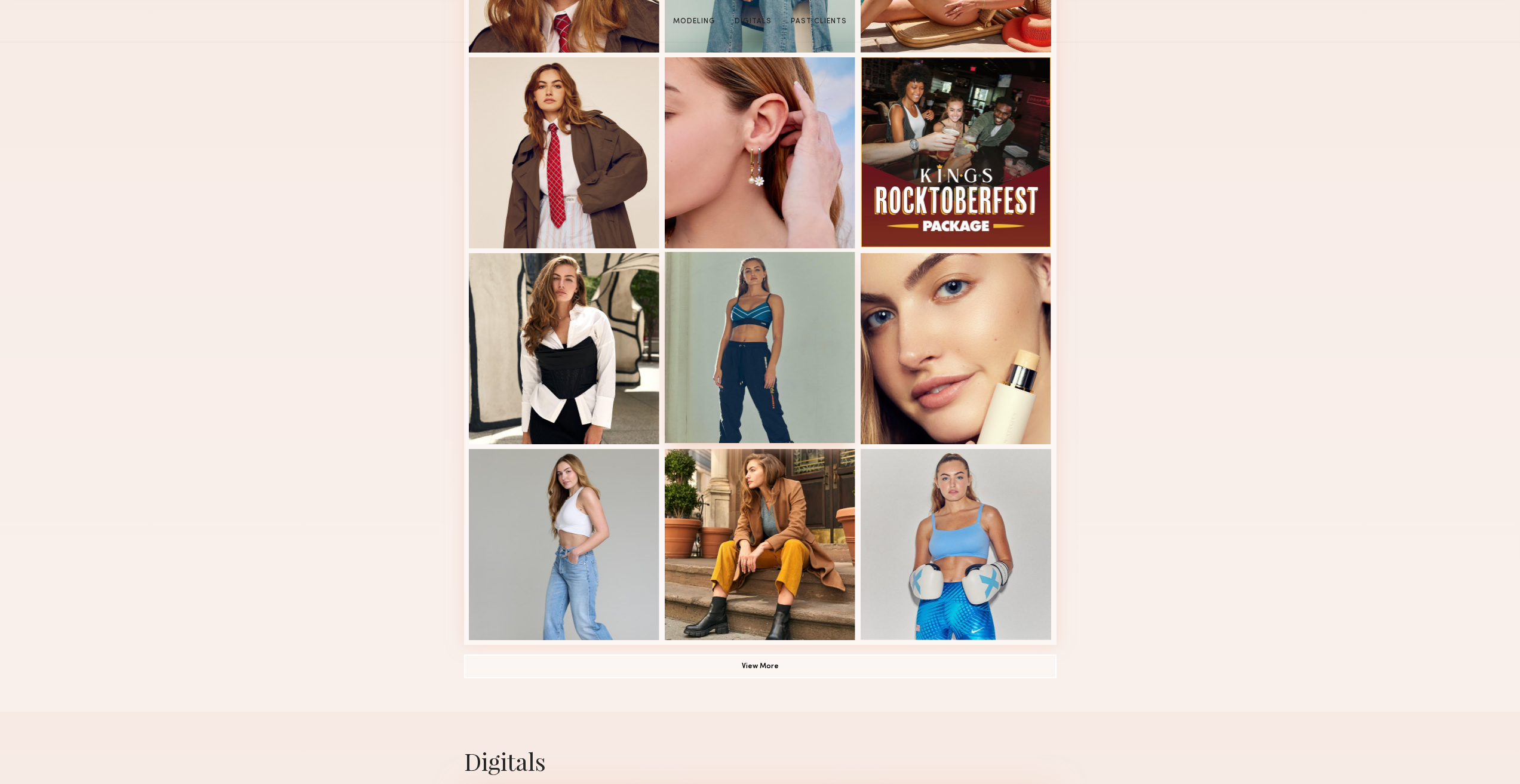
scroll to position [597, 0]
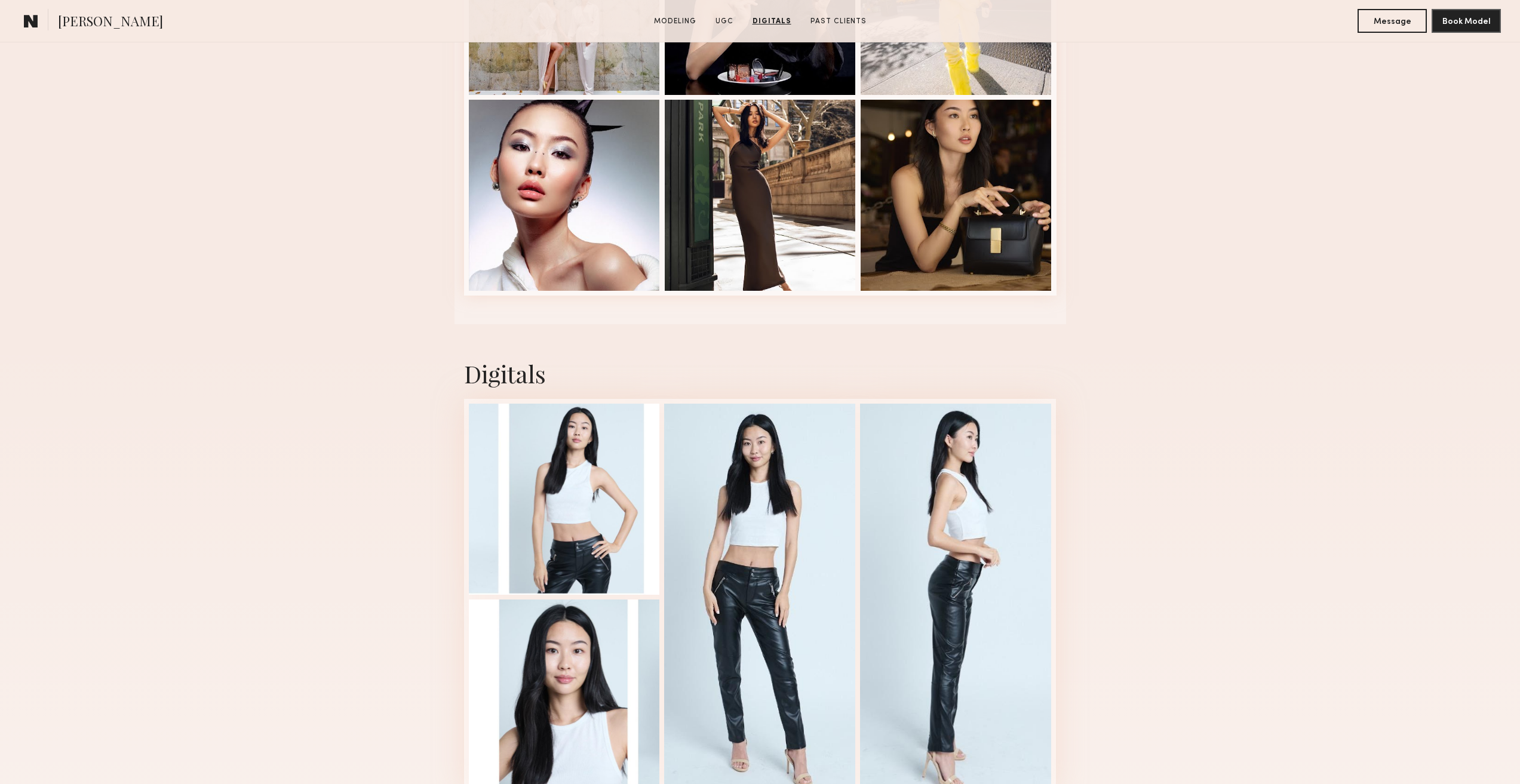
scroll to position [2447, 0]
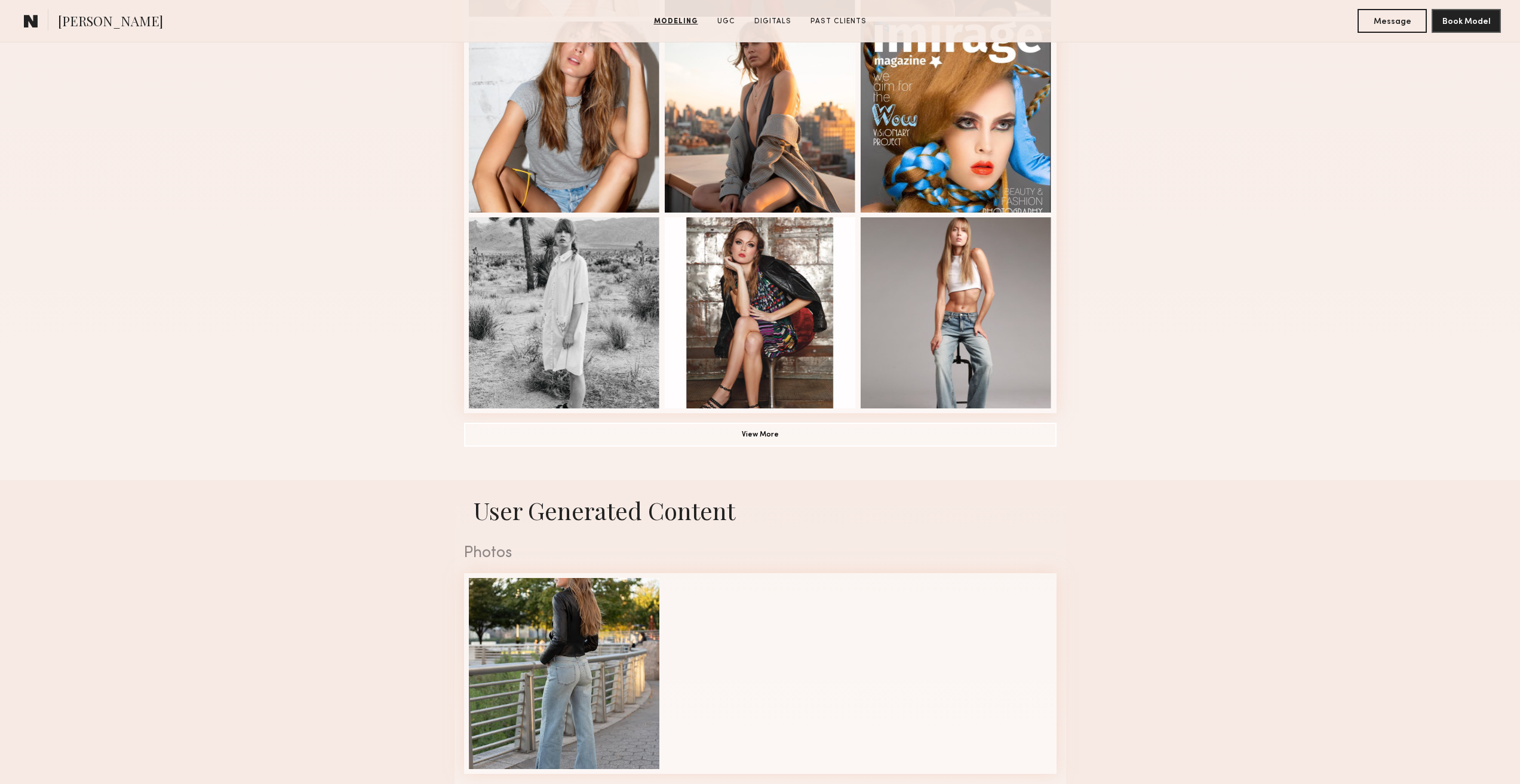
scroll to position [1014, 0]
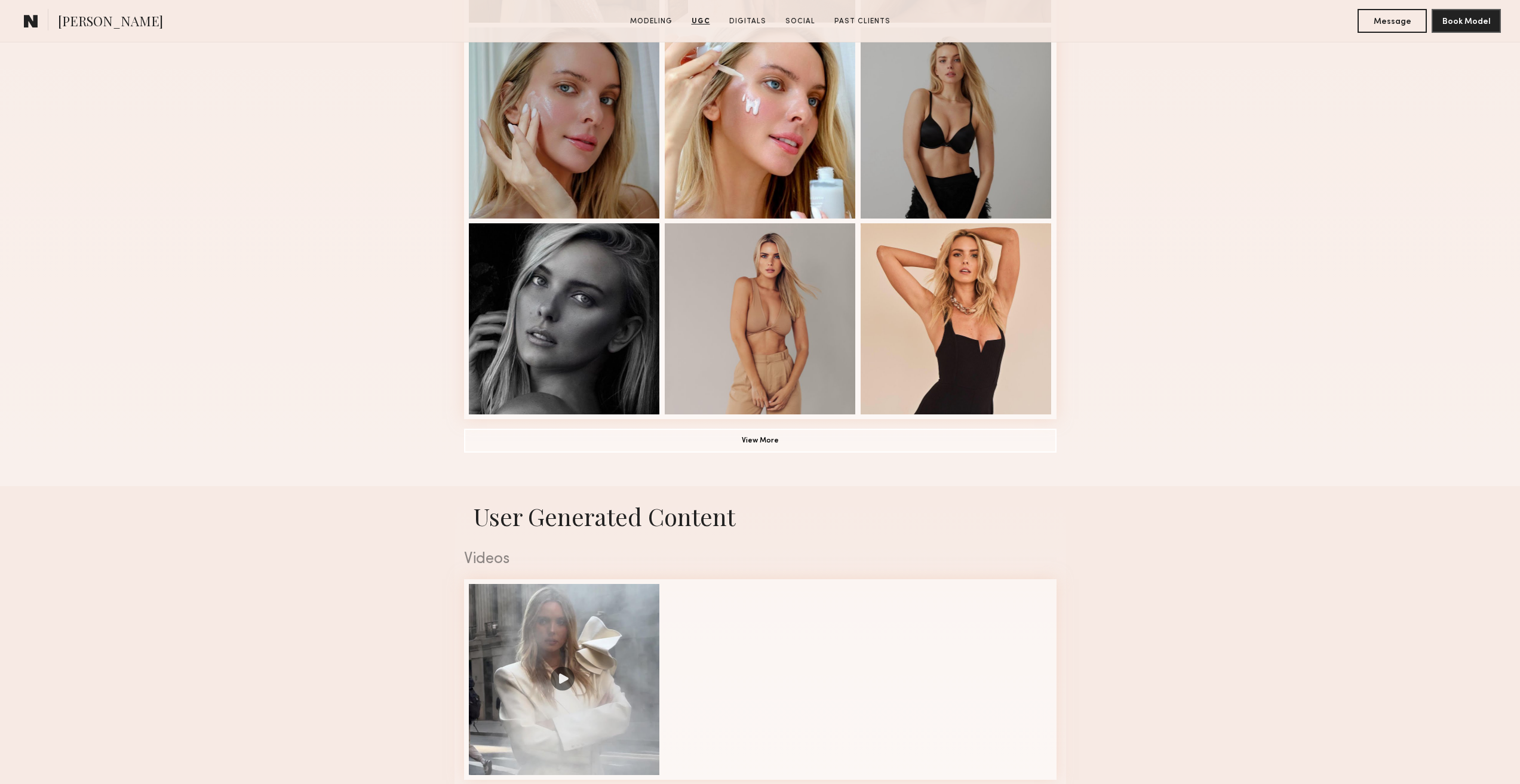
scroll to position [716, 0]
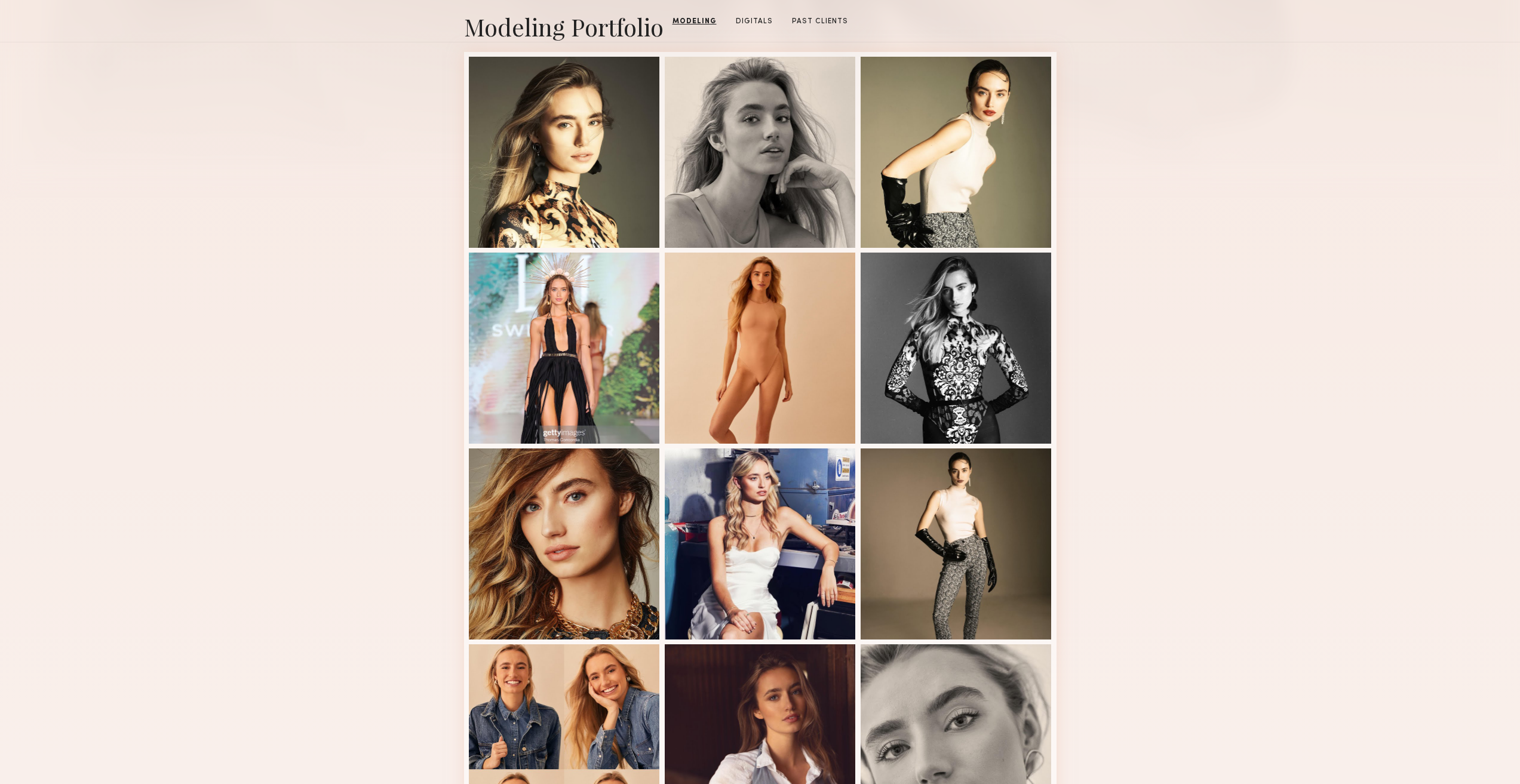
scroll to position [179, 0]
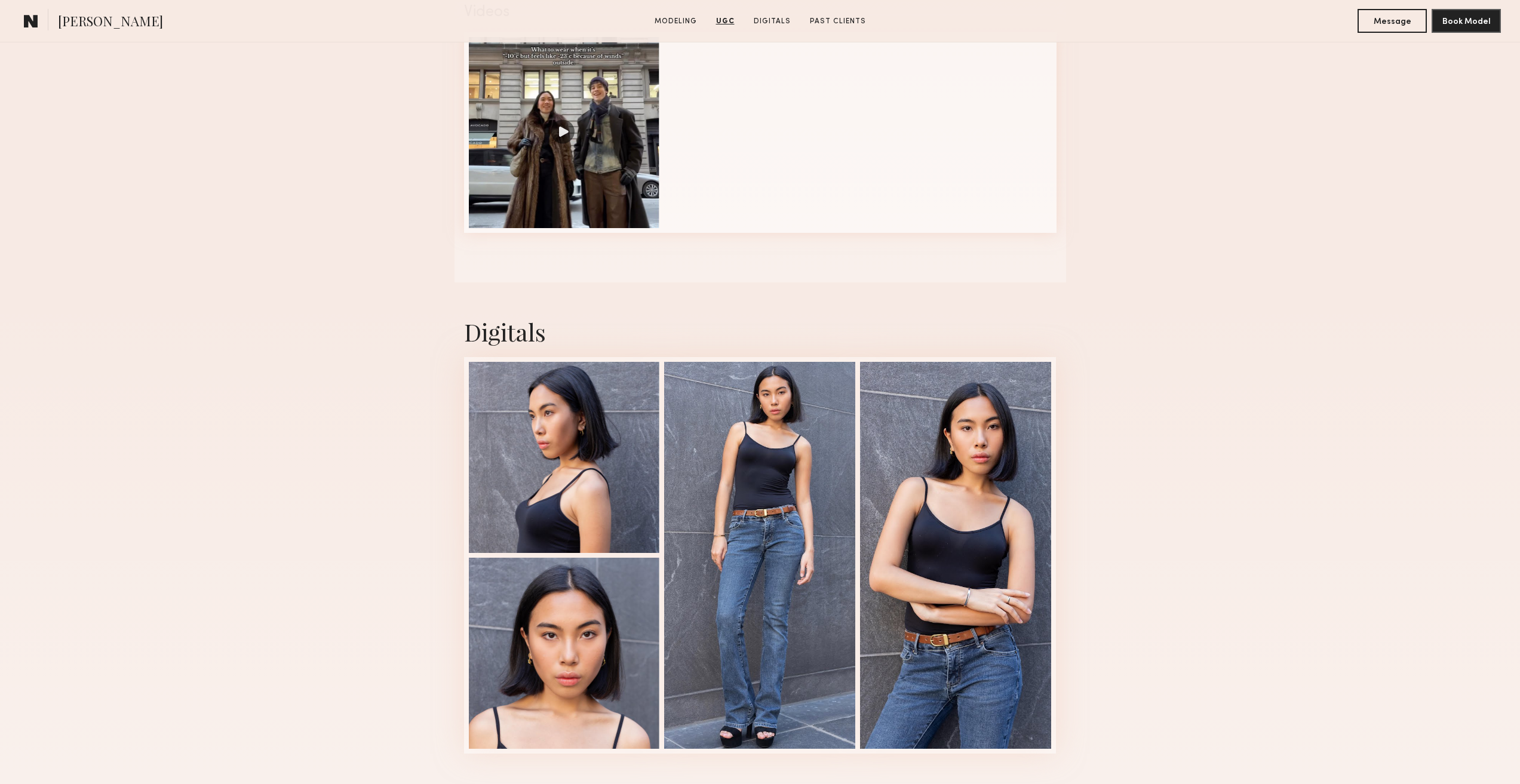
scroll to position [1552, 0]
